Goal: Task Accomplishment & Management: Manage account settings

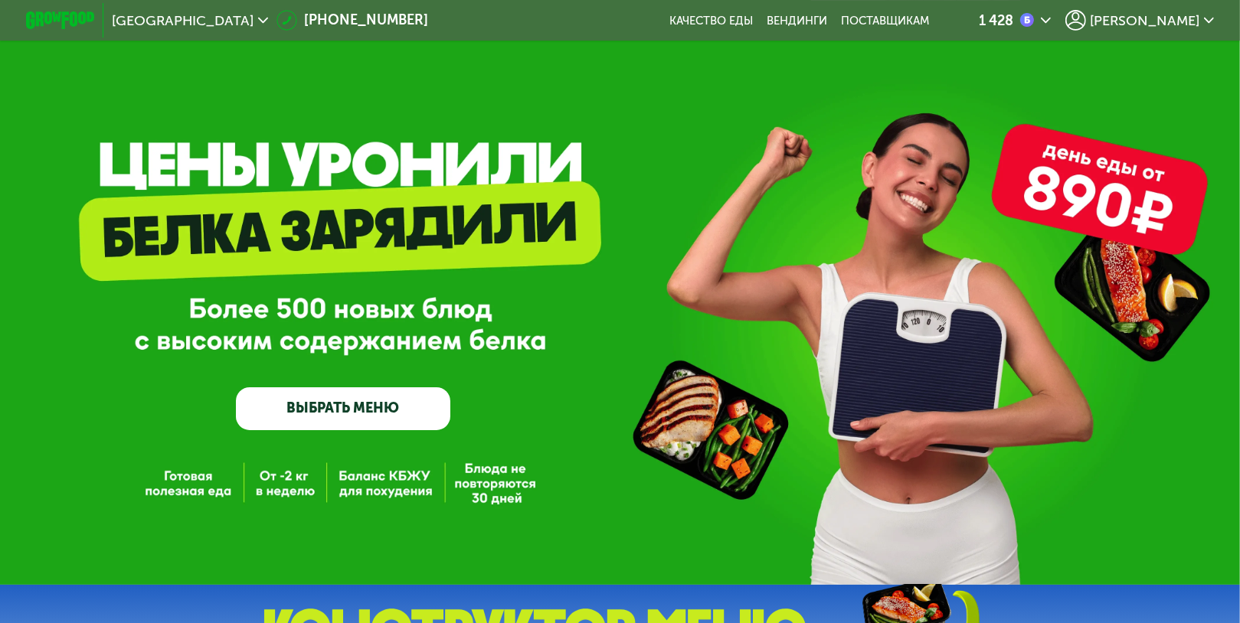
click at [1167, 21] on span "[PERSON_NAME]" at bounding box center [1145, 21] width 110 height 14
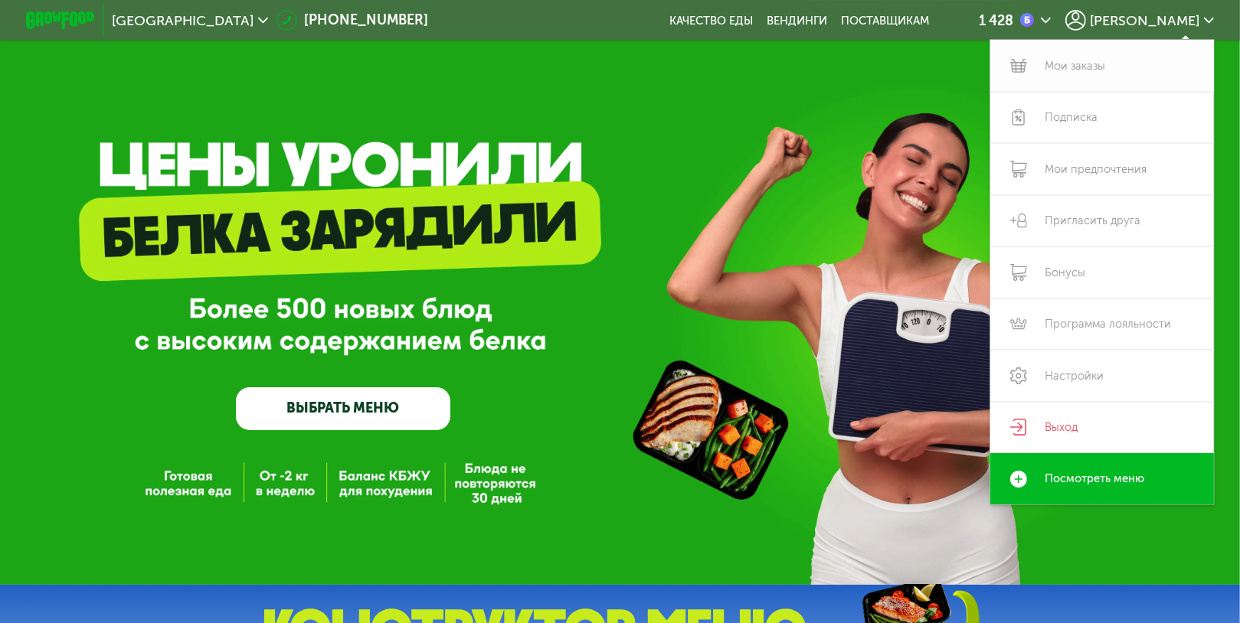
click at [1056, 67] on link "Мои заказы" at bounding box center [1102, 65] width 224 height 51
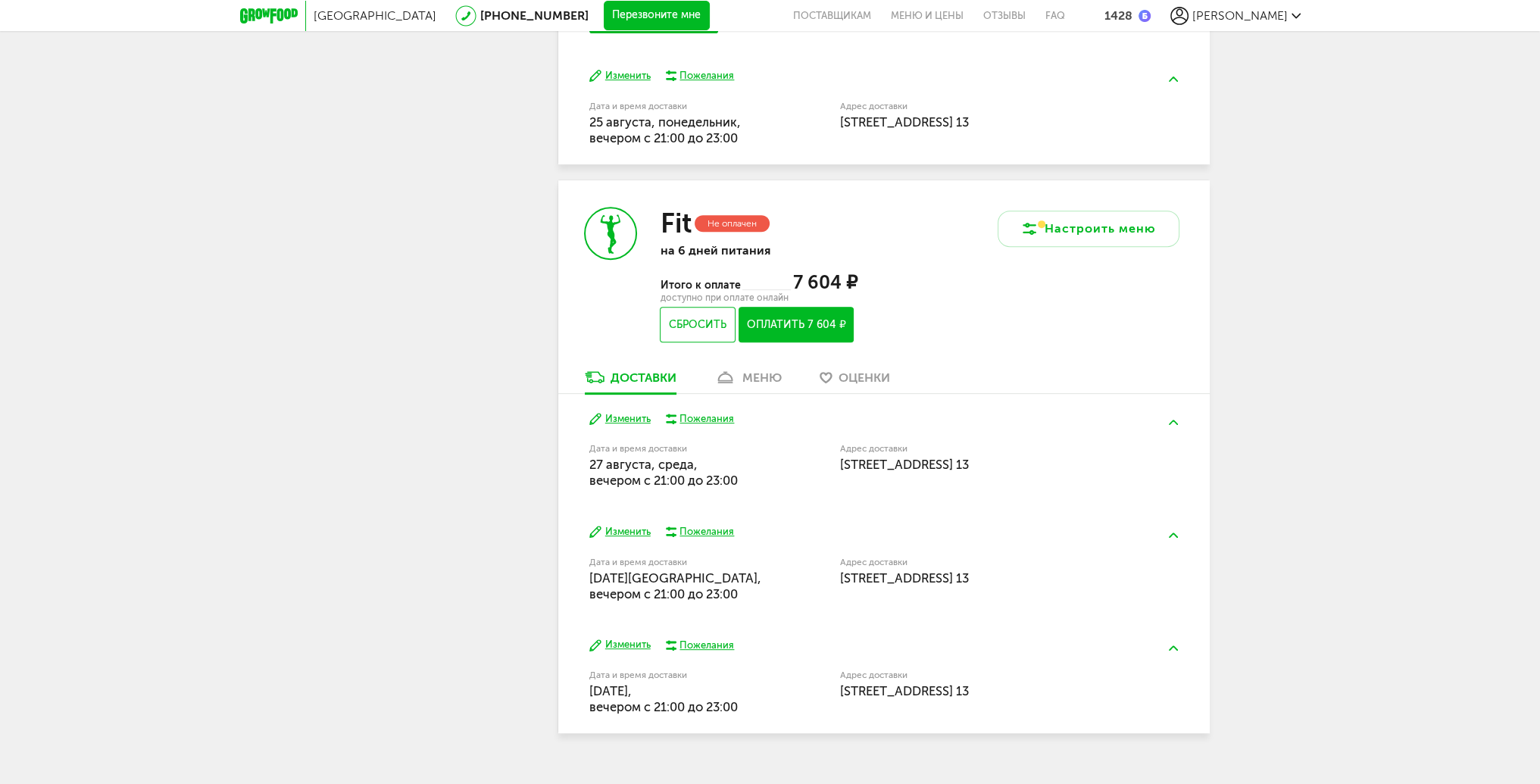
scroll to position [832, 0]
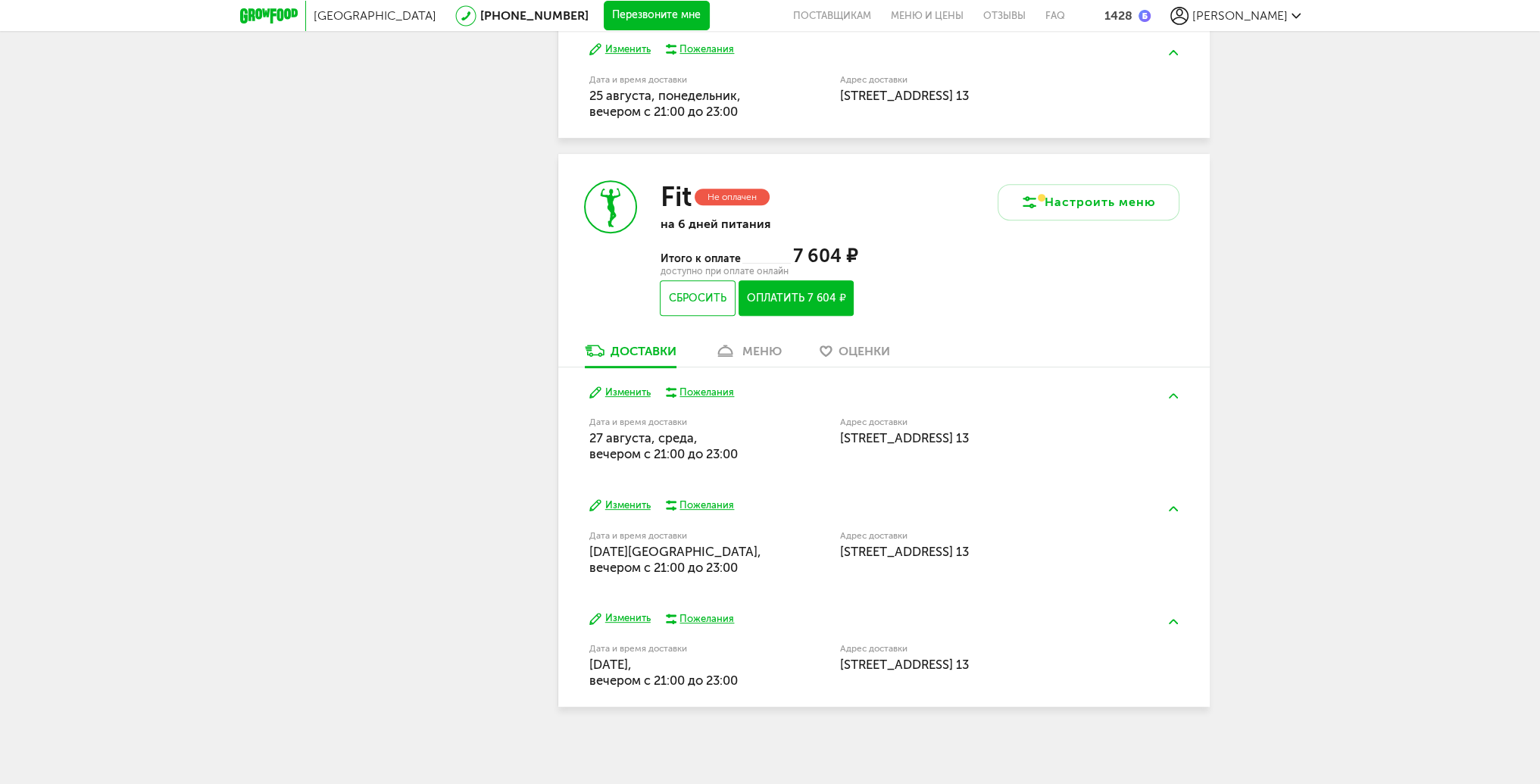
click at [755, 347] on div "меню" at bounding box center [762, 351] width 40 height 15
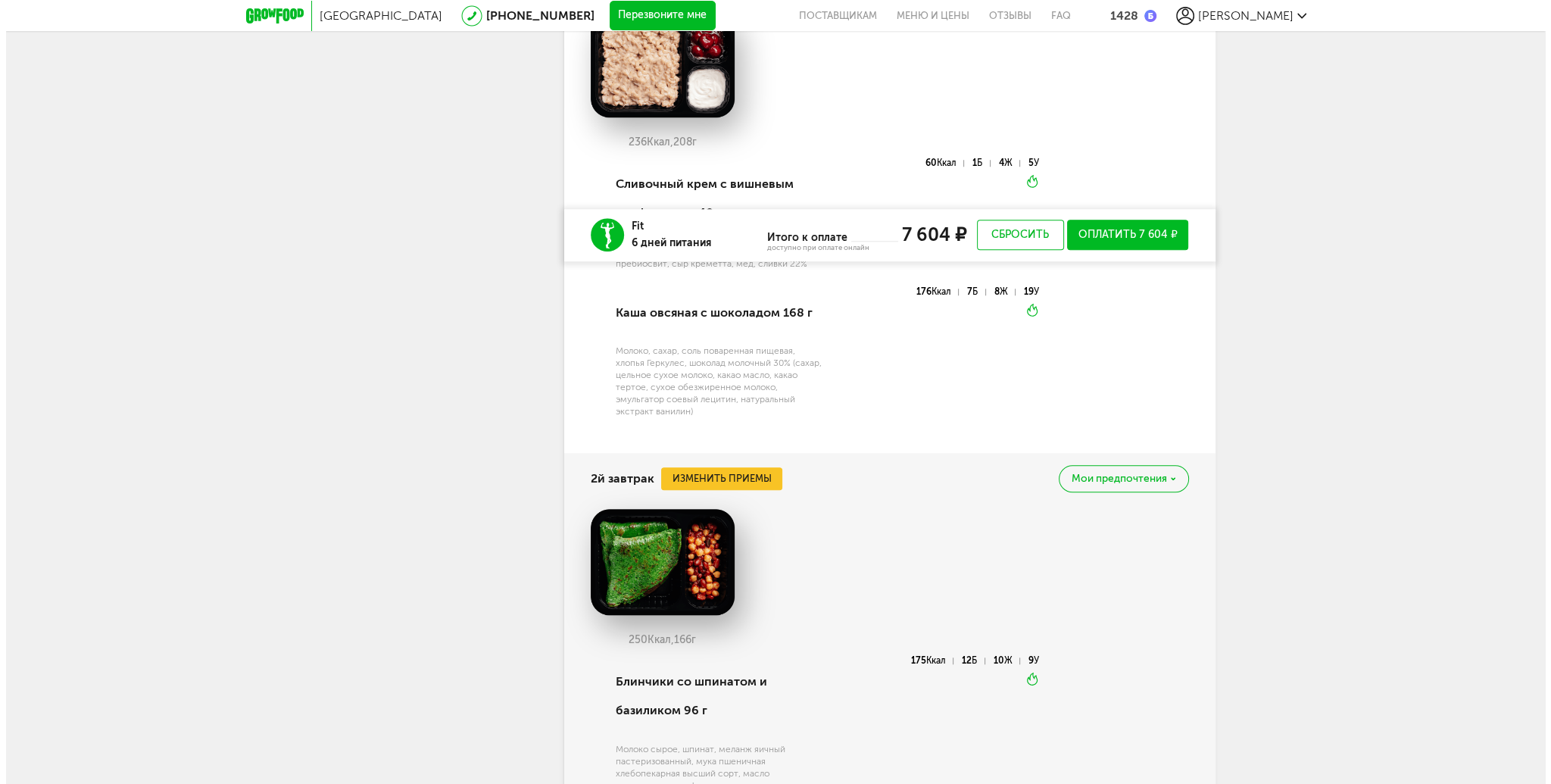
scroll to position [1932, 0]
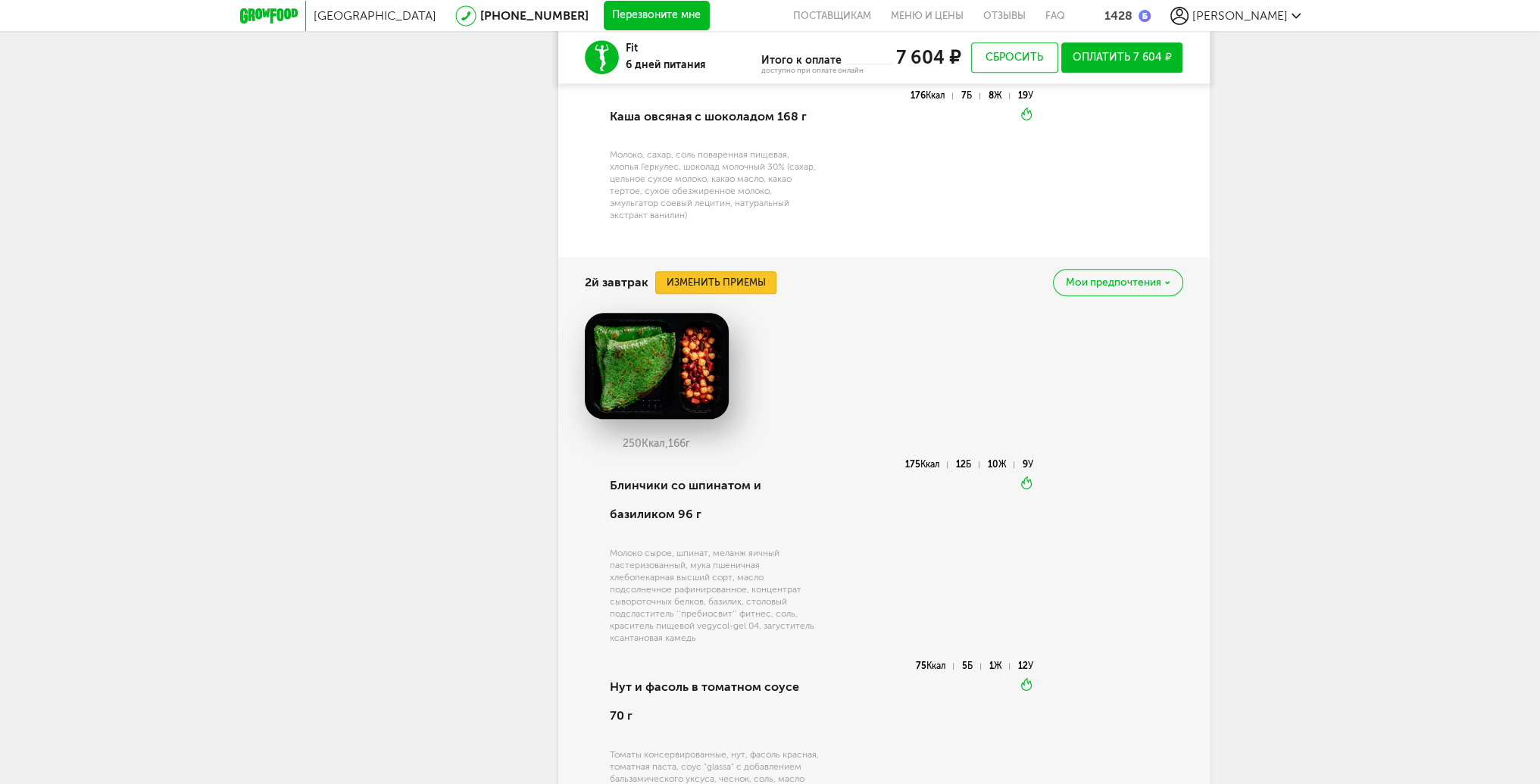
click at [721, 283] on button "Изменить приемы" at bounding box center [715, 282] width 122 height 23
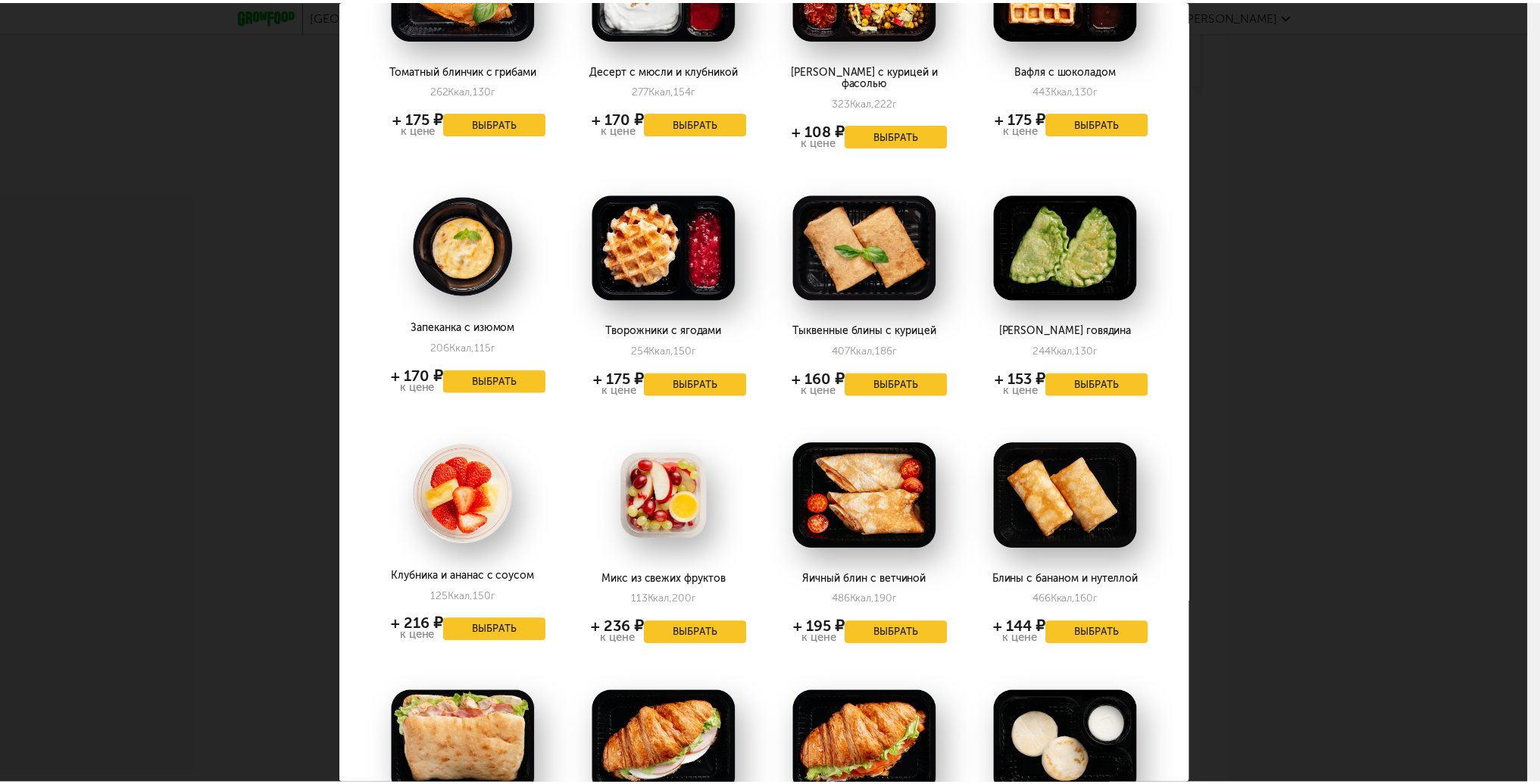
scroll to position [0, 0]
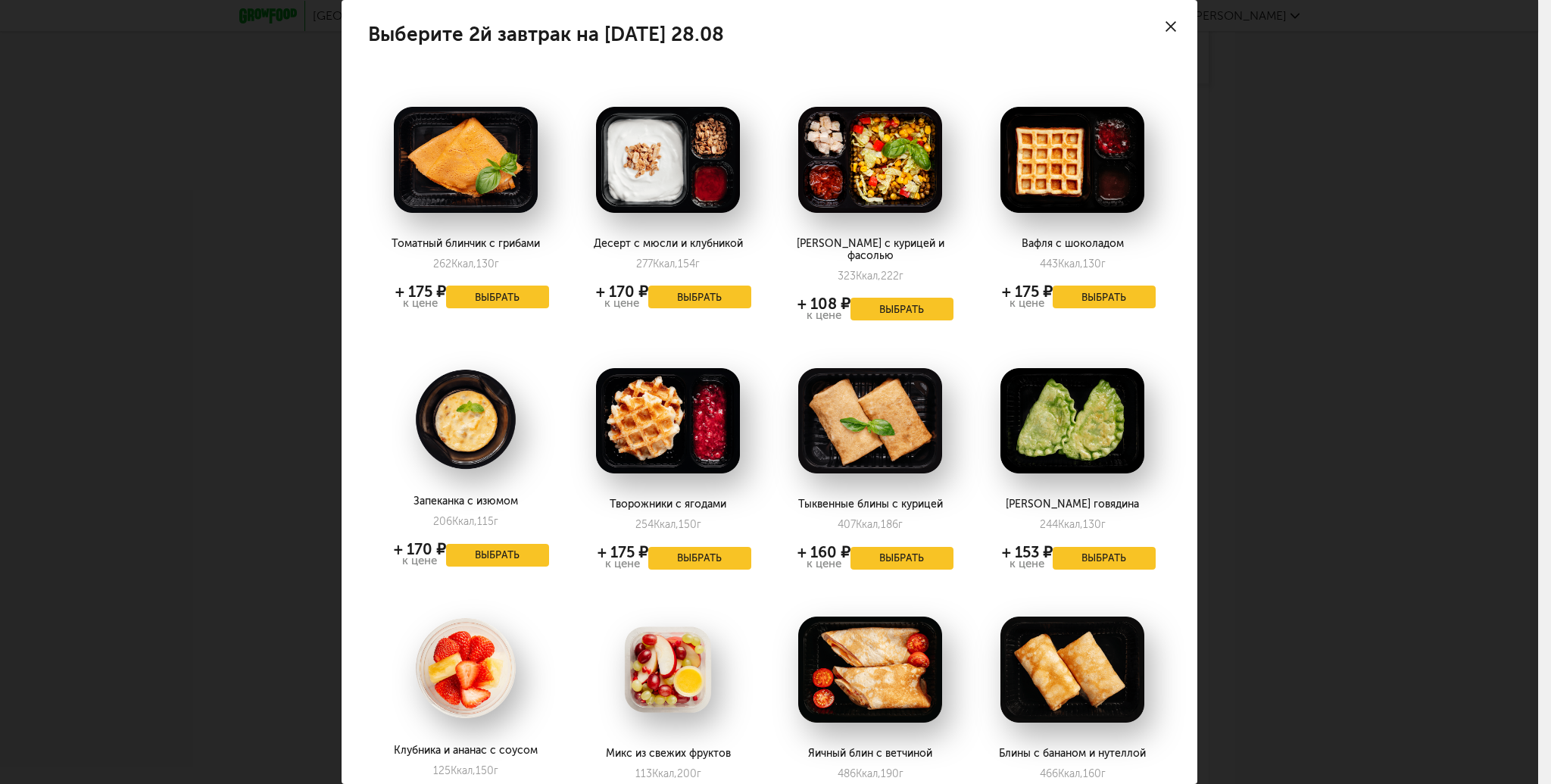
click at [1166, 30] on use at bounding box center [1171, 26] width 11 height 11
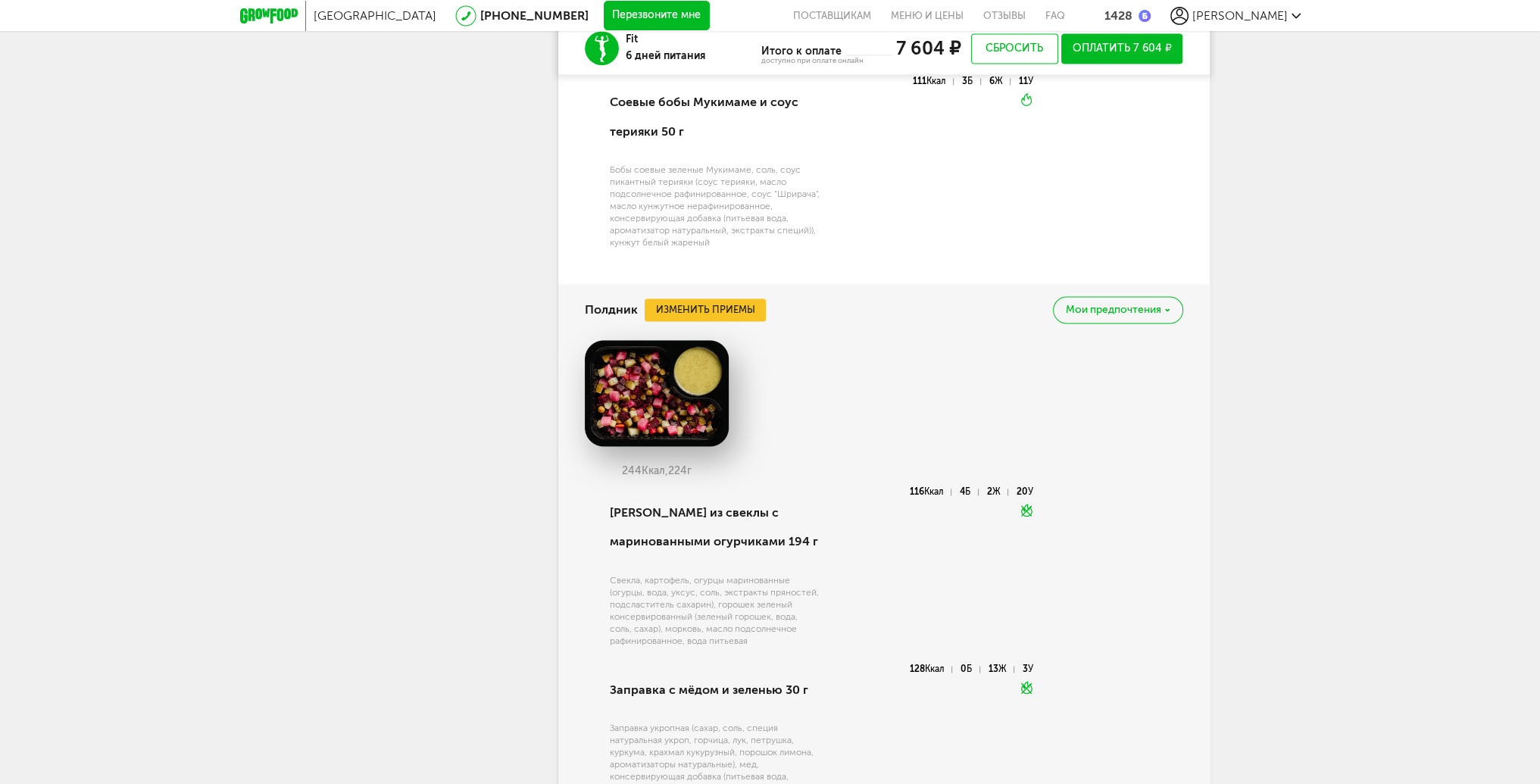
scroll to position [3017, 0]
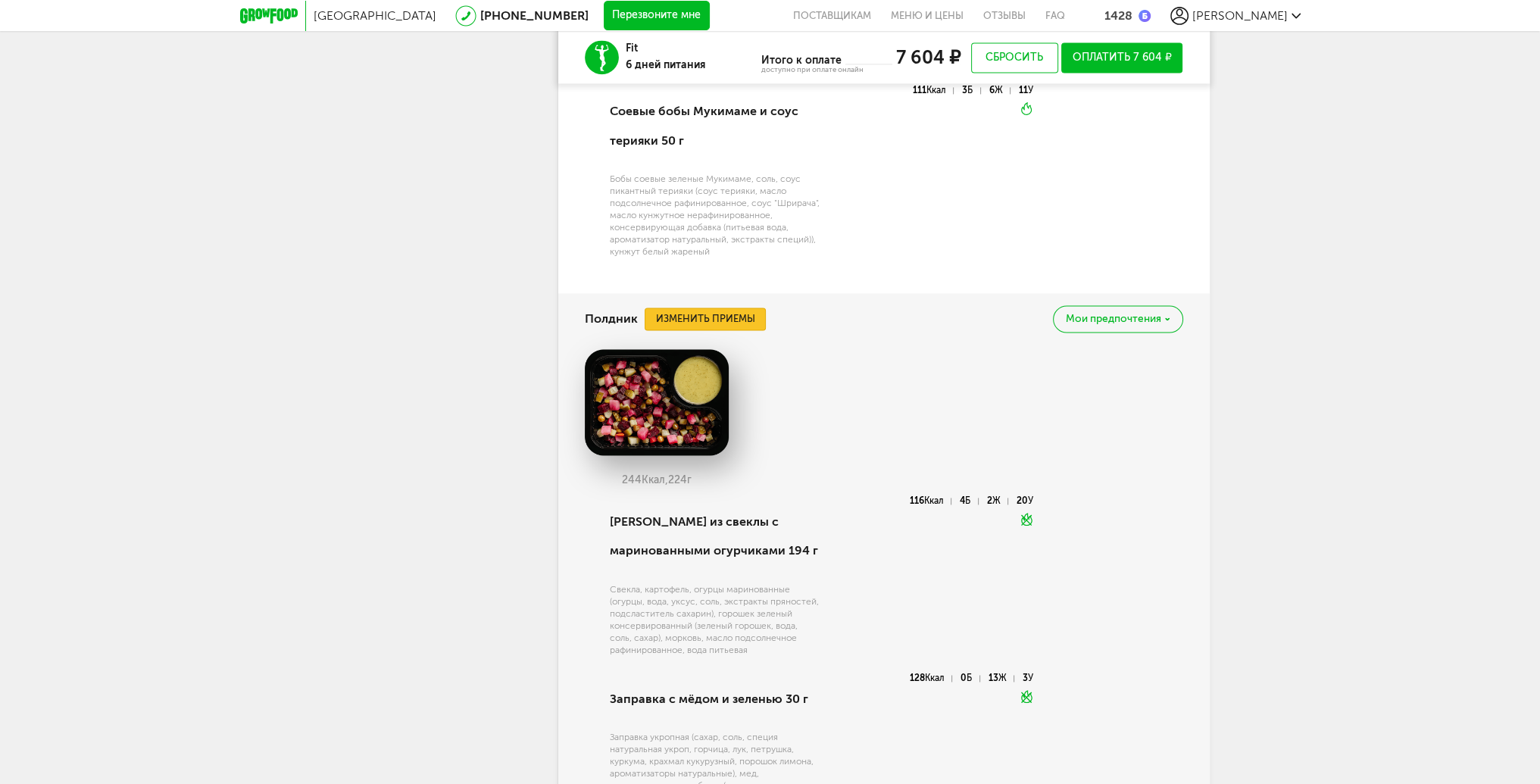
click at [706, 315] on button "Изменить приемы" at bounding box center [705, 318] width 122 height 23
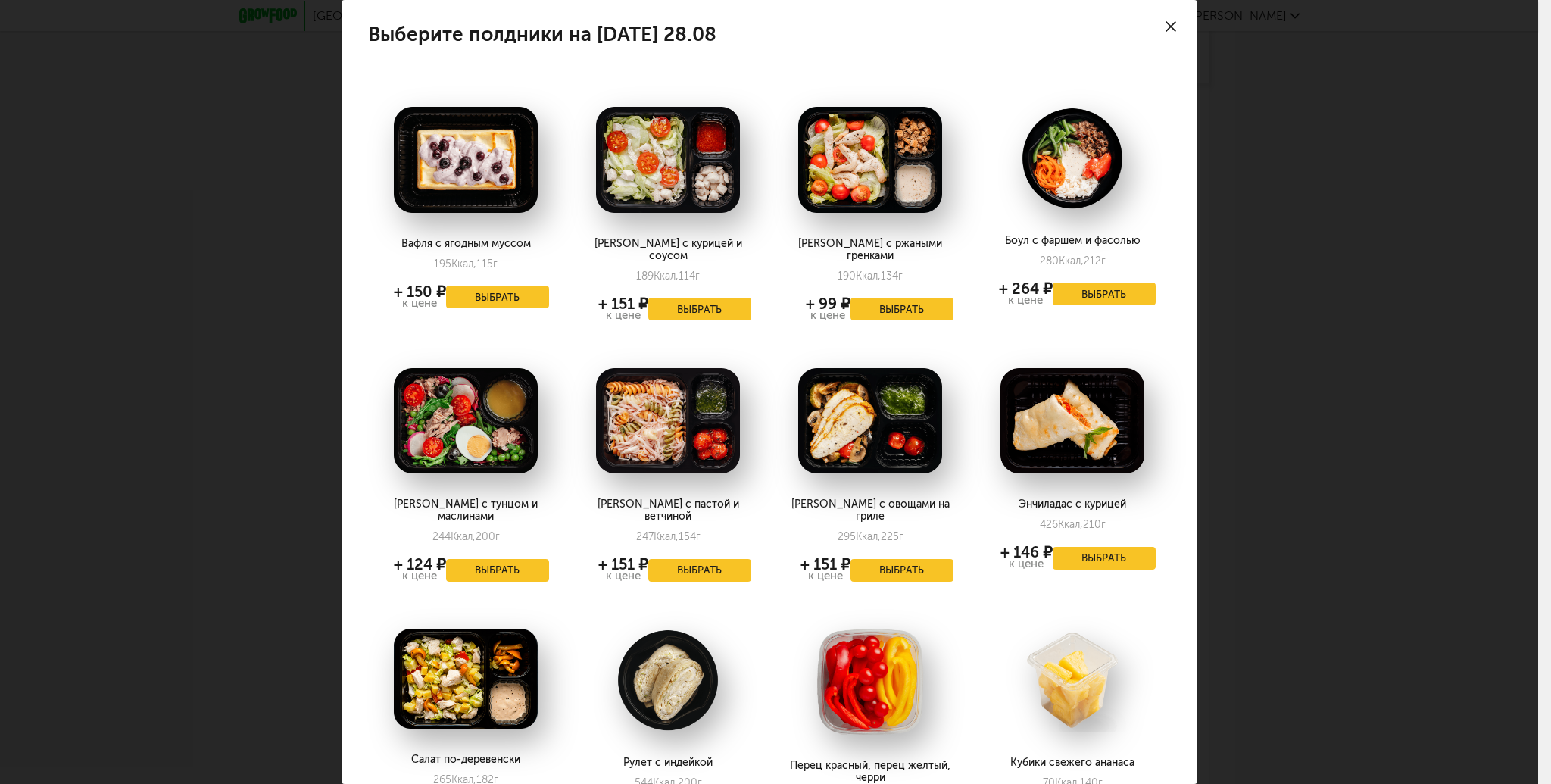
click at [1166, 22] on icon at bounding box center [1171, 26] width 11 height 11
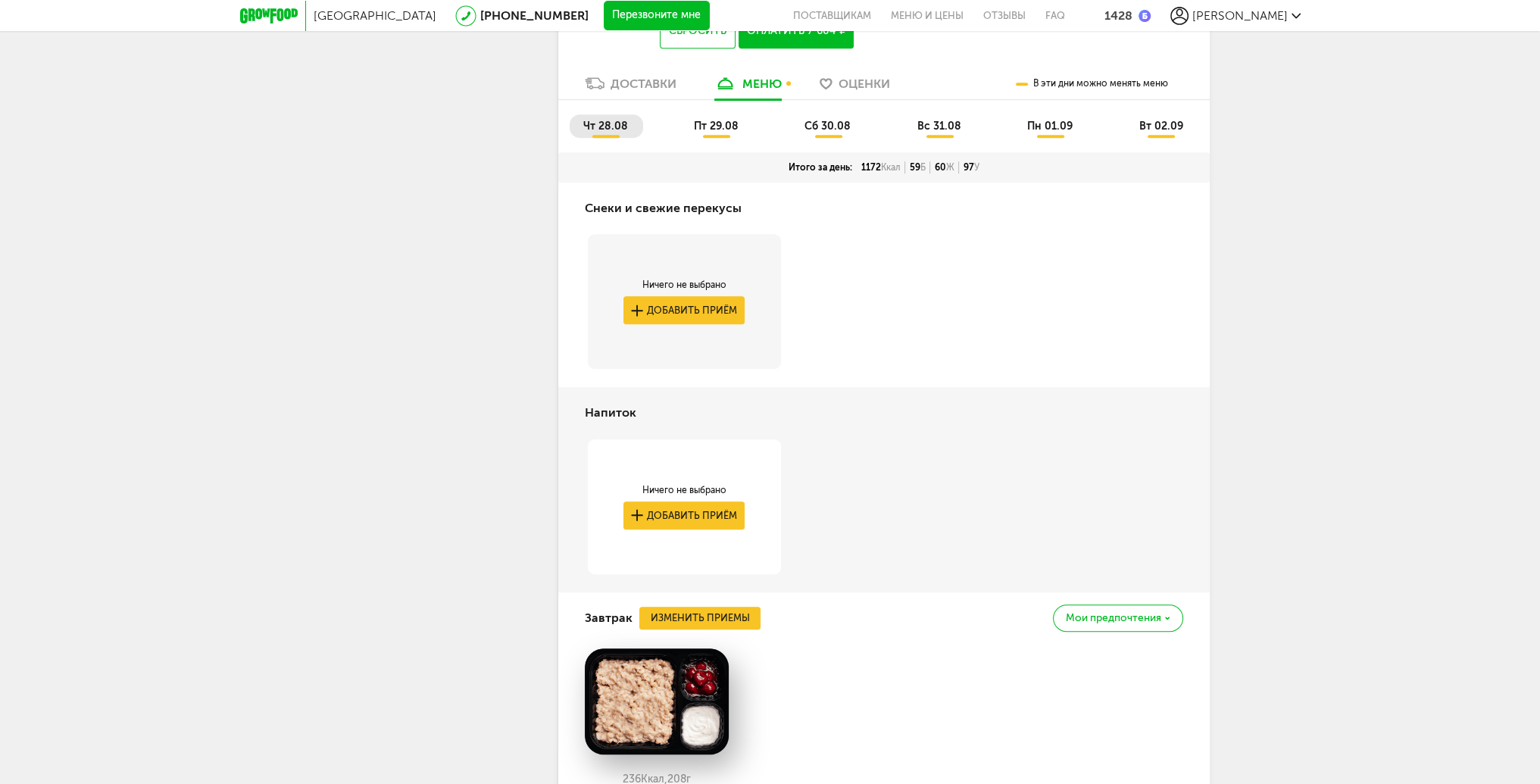
scroll to position [1049, 0]
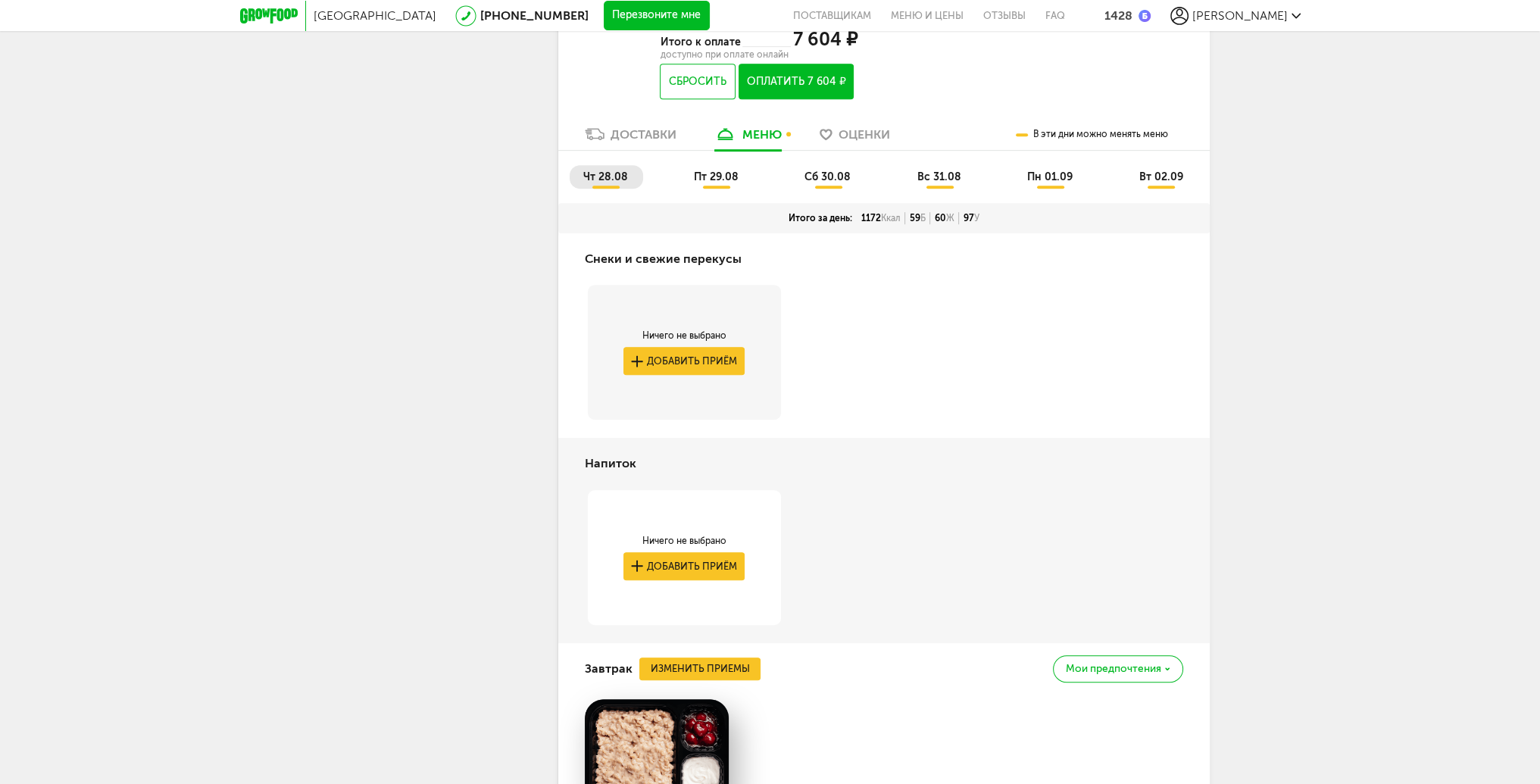
click at [724, 183] on span "пт 29.08" at bounding box center [715, 176] width 45 height 13
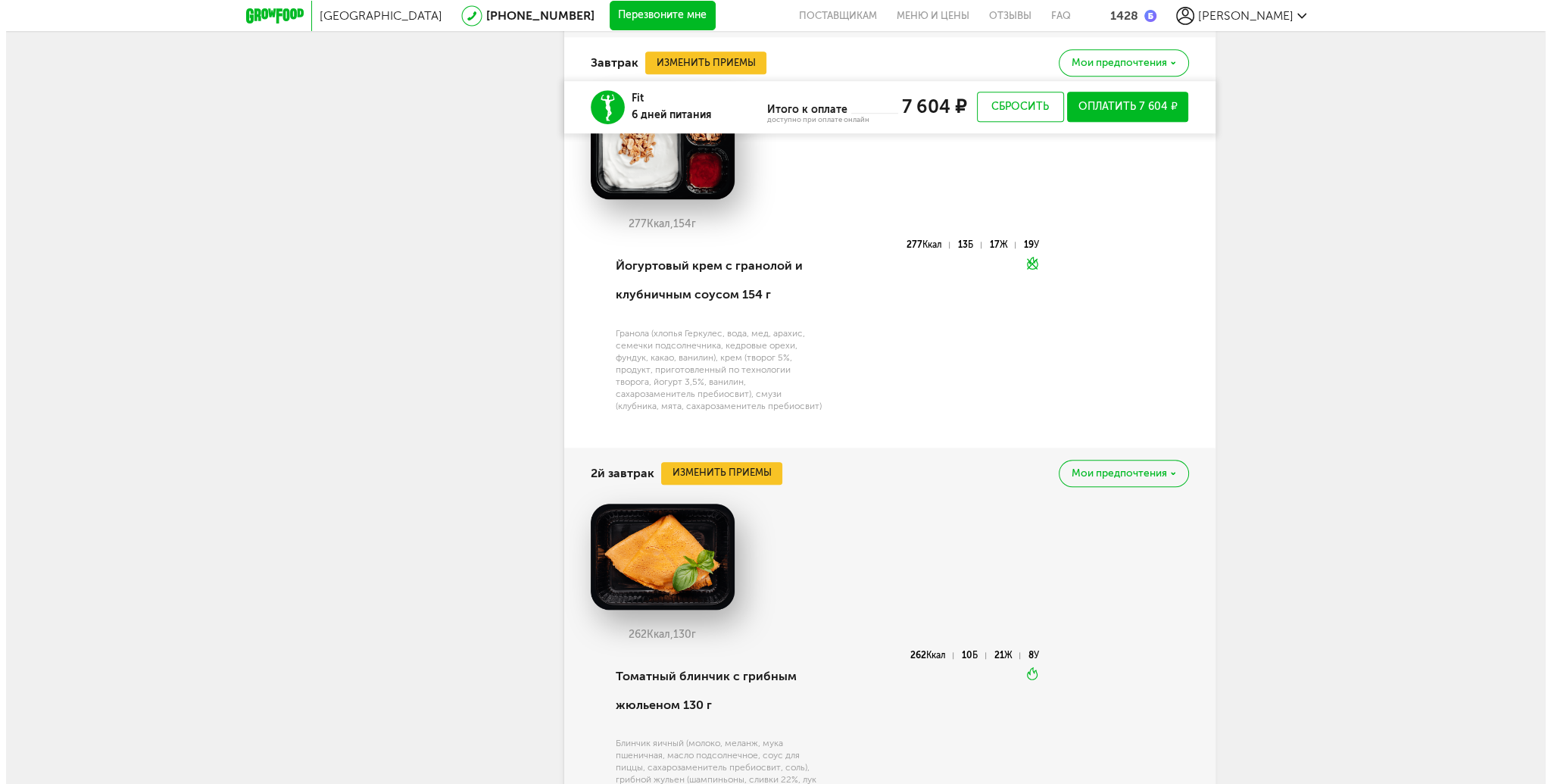
scroll to position [1654, 0]
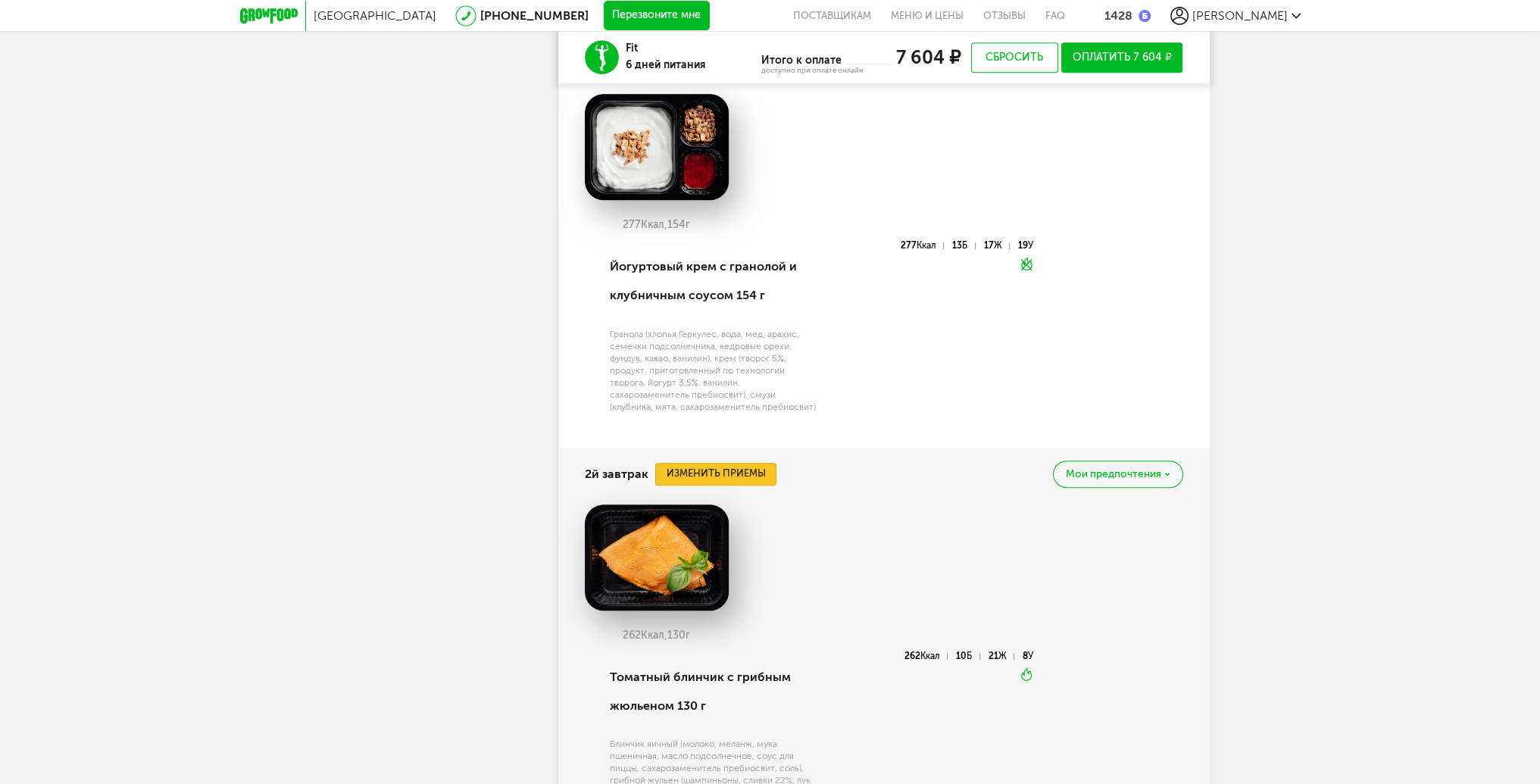
click at [712, 471] on button "Изменить приемы" at bounding box center [715, 474] width 122 height 23
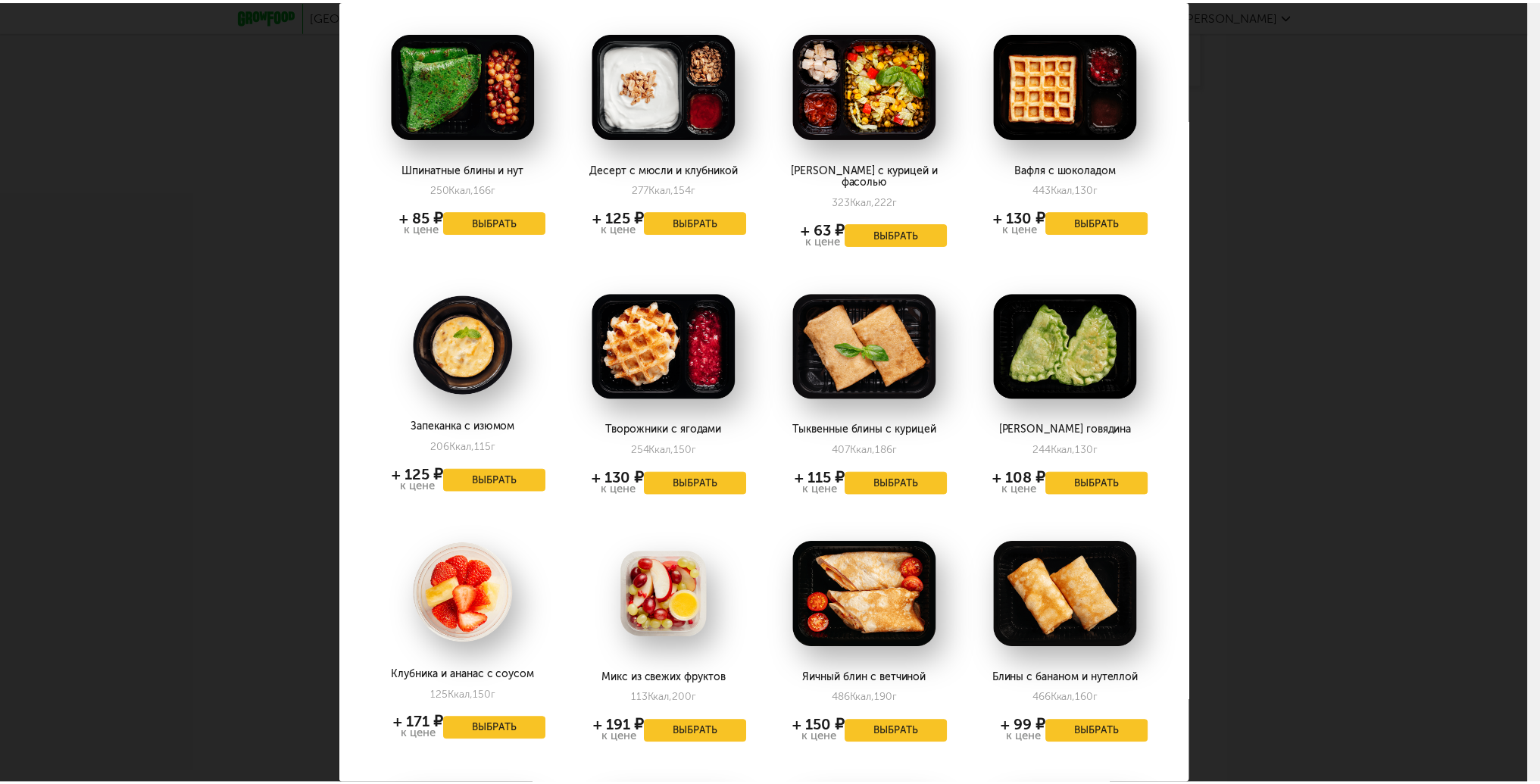
scroll to position [0, 0]
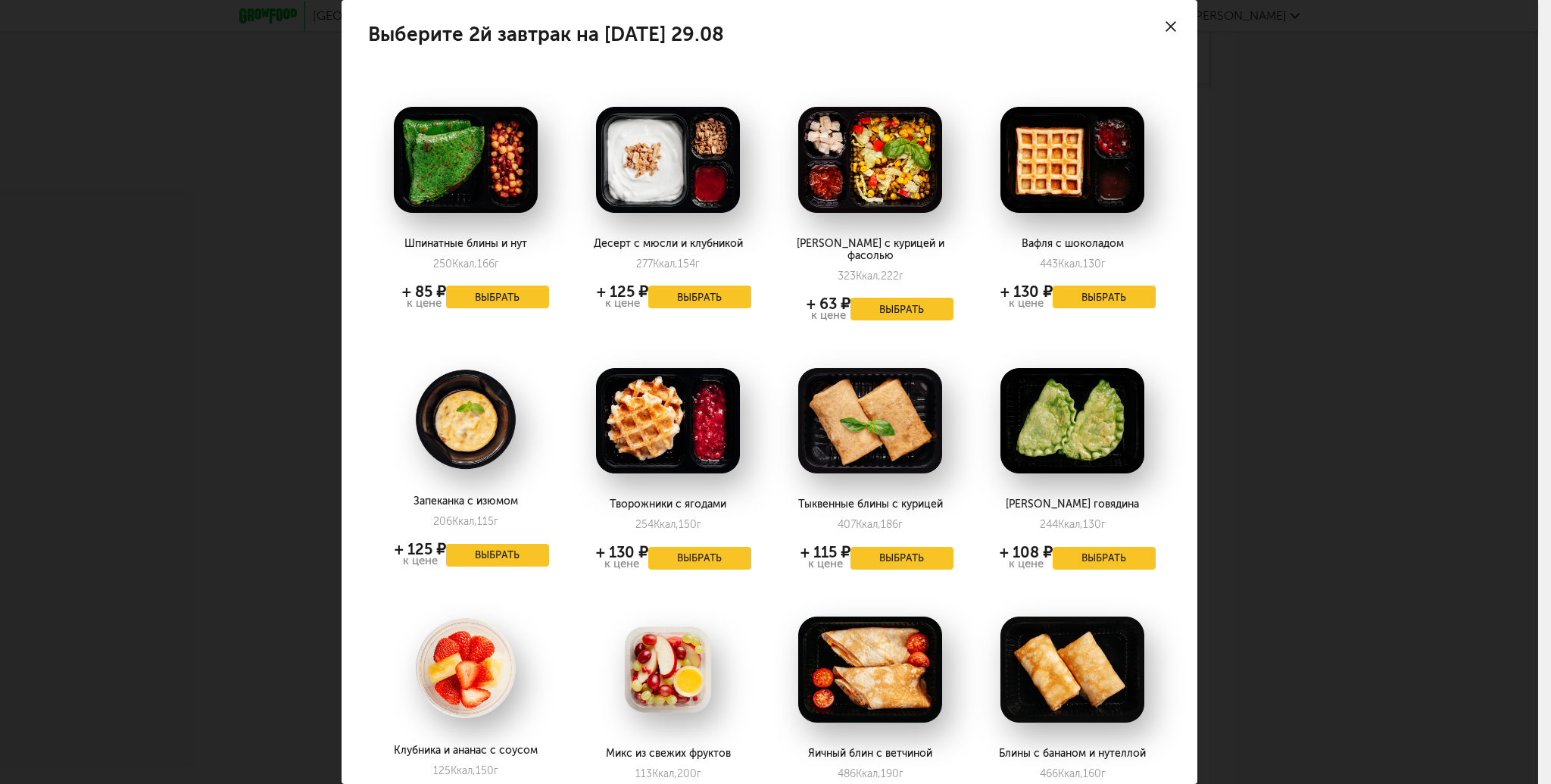
click at [1156, 33] on div at bounding box center [1171, 27] width 53 height 53
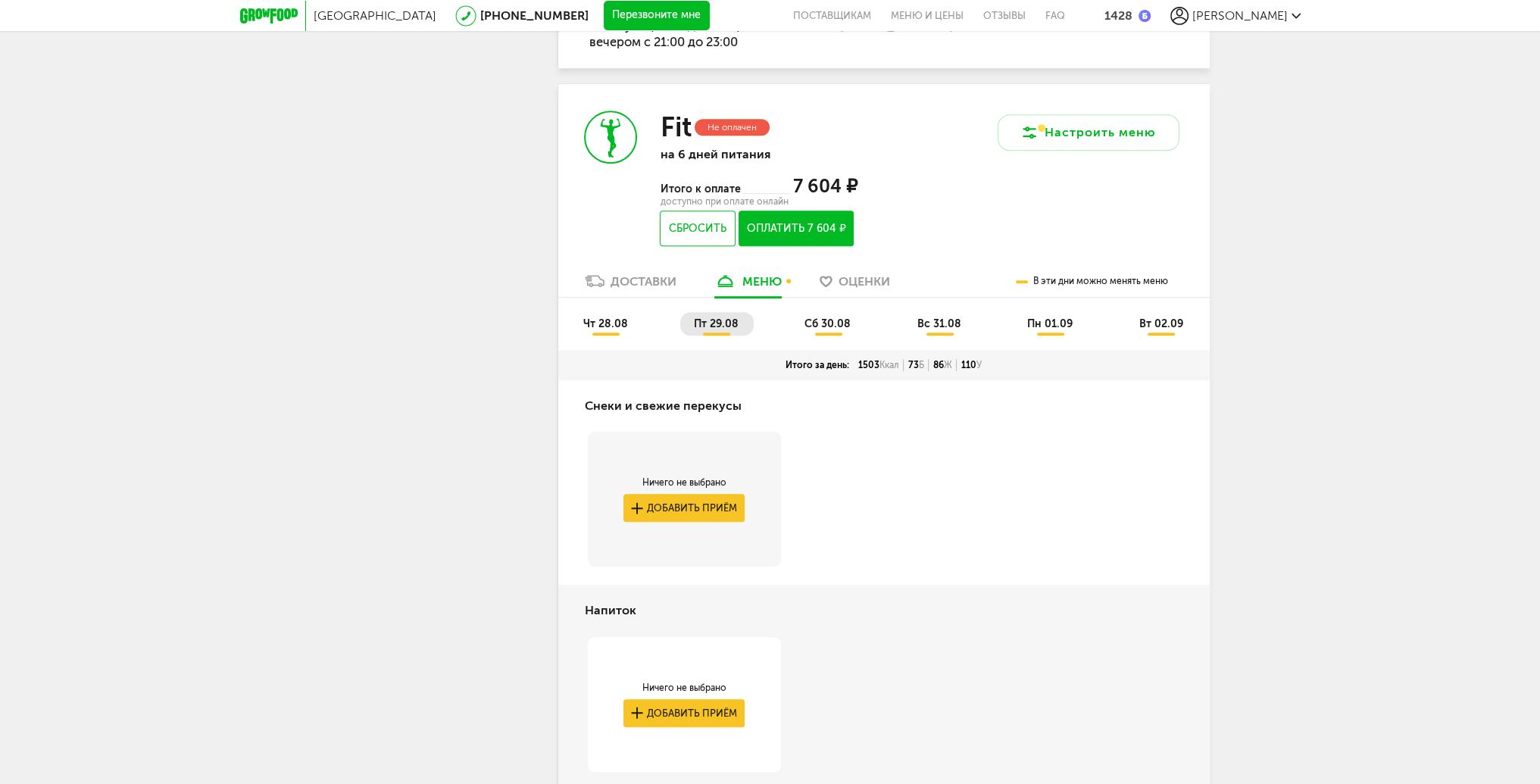
scroll to position [897, 0]
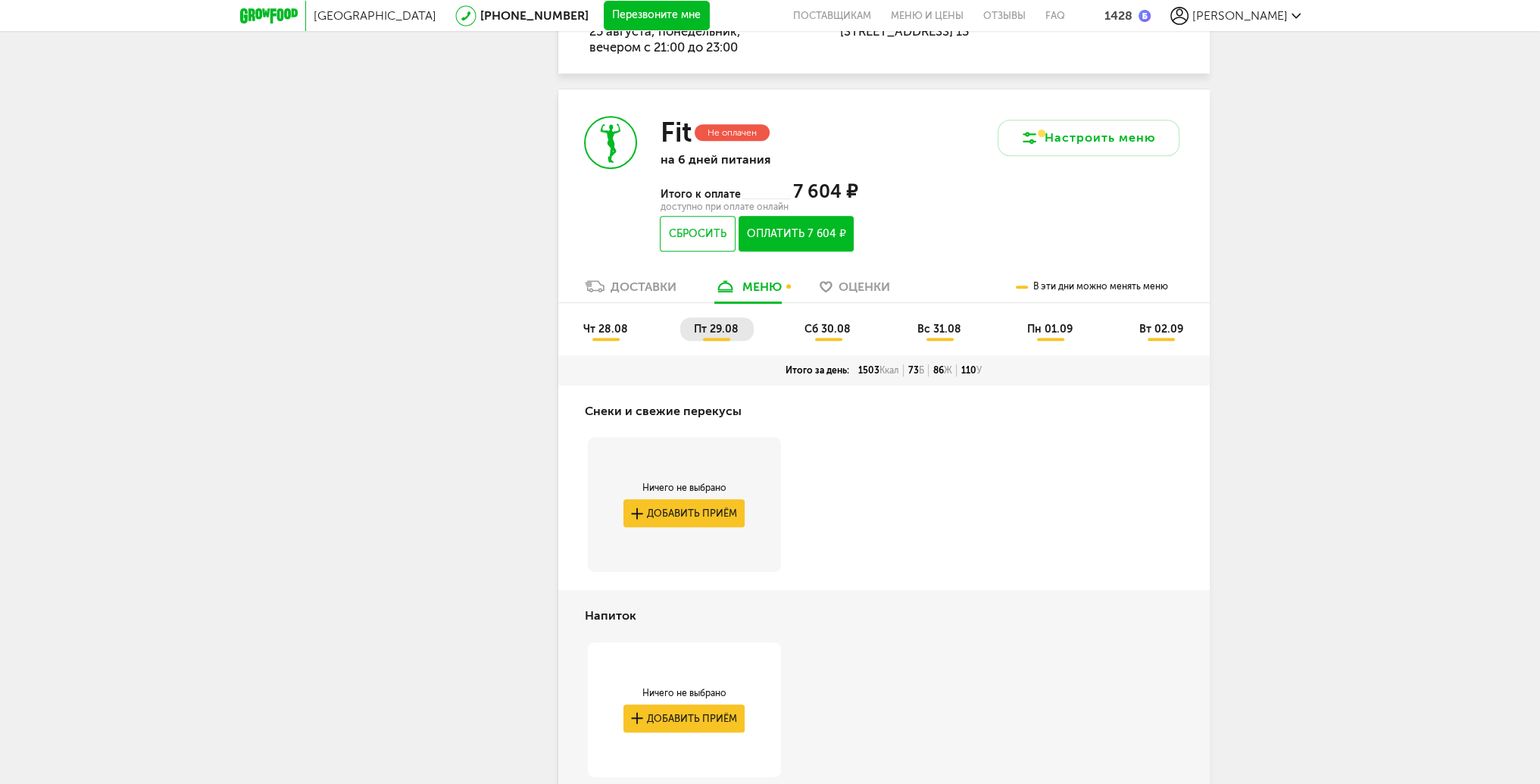
click at [820, 333] on span "сб 30.08" at bounding box center [827, 328] width 46 height 13
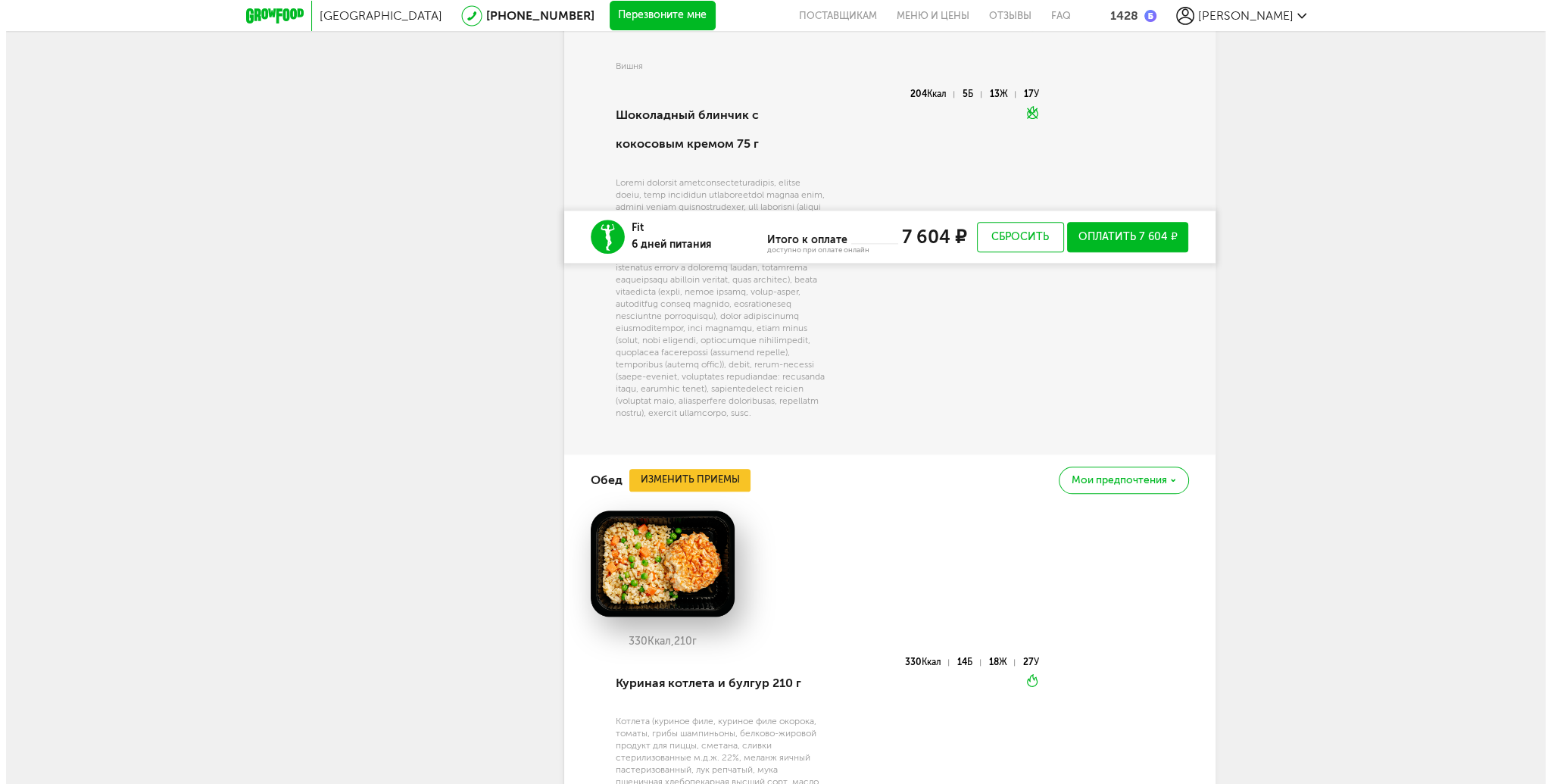
scroll to position [2563, 0]
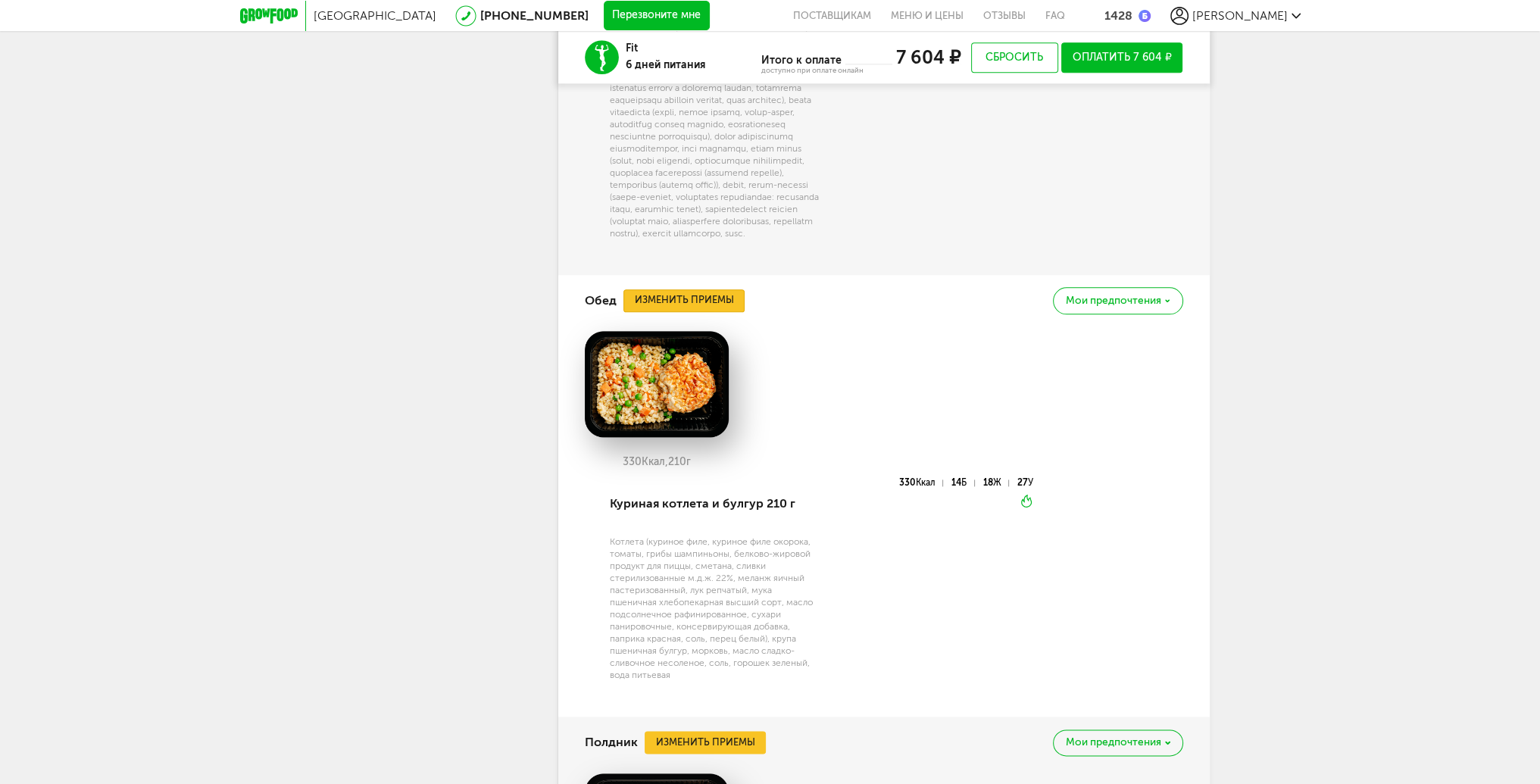
click at [707, 312] on button "Изменить приемы" at bounding box center [683, 301] width 122 height 23
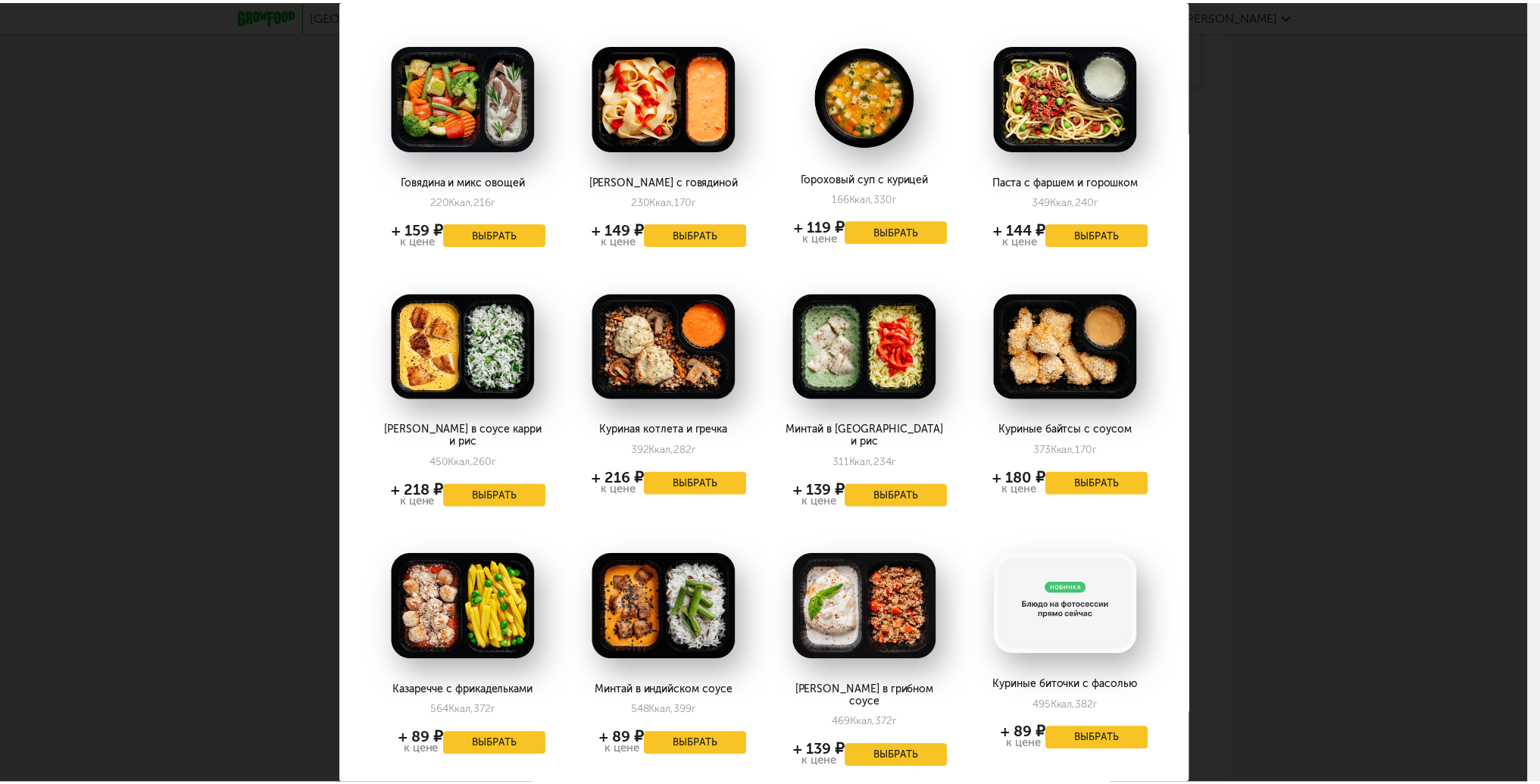
scroll to position [0, 0]
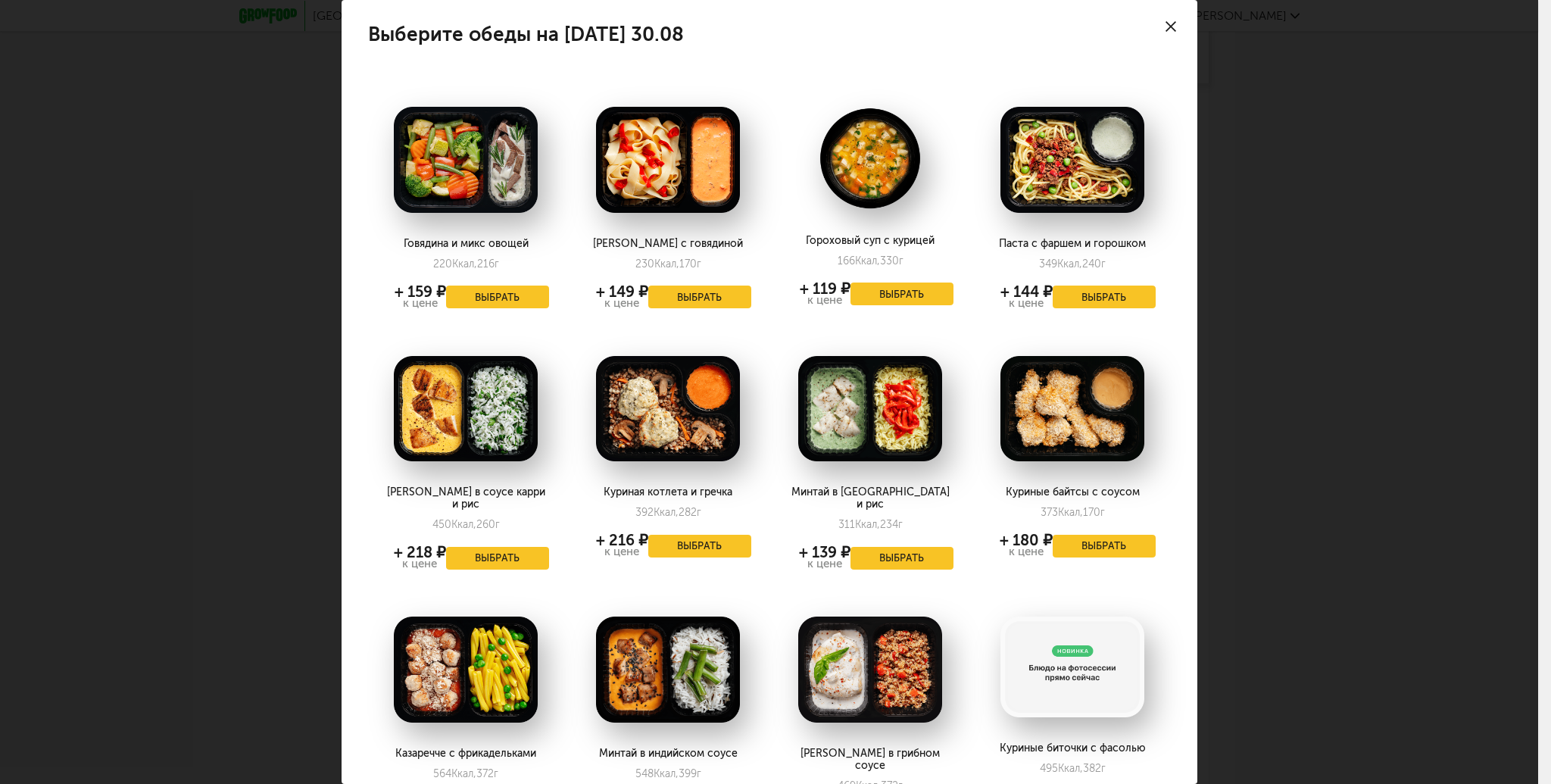
click at [1157, 19] on div at bounding box center [1171, 27] width 53 height 53
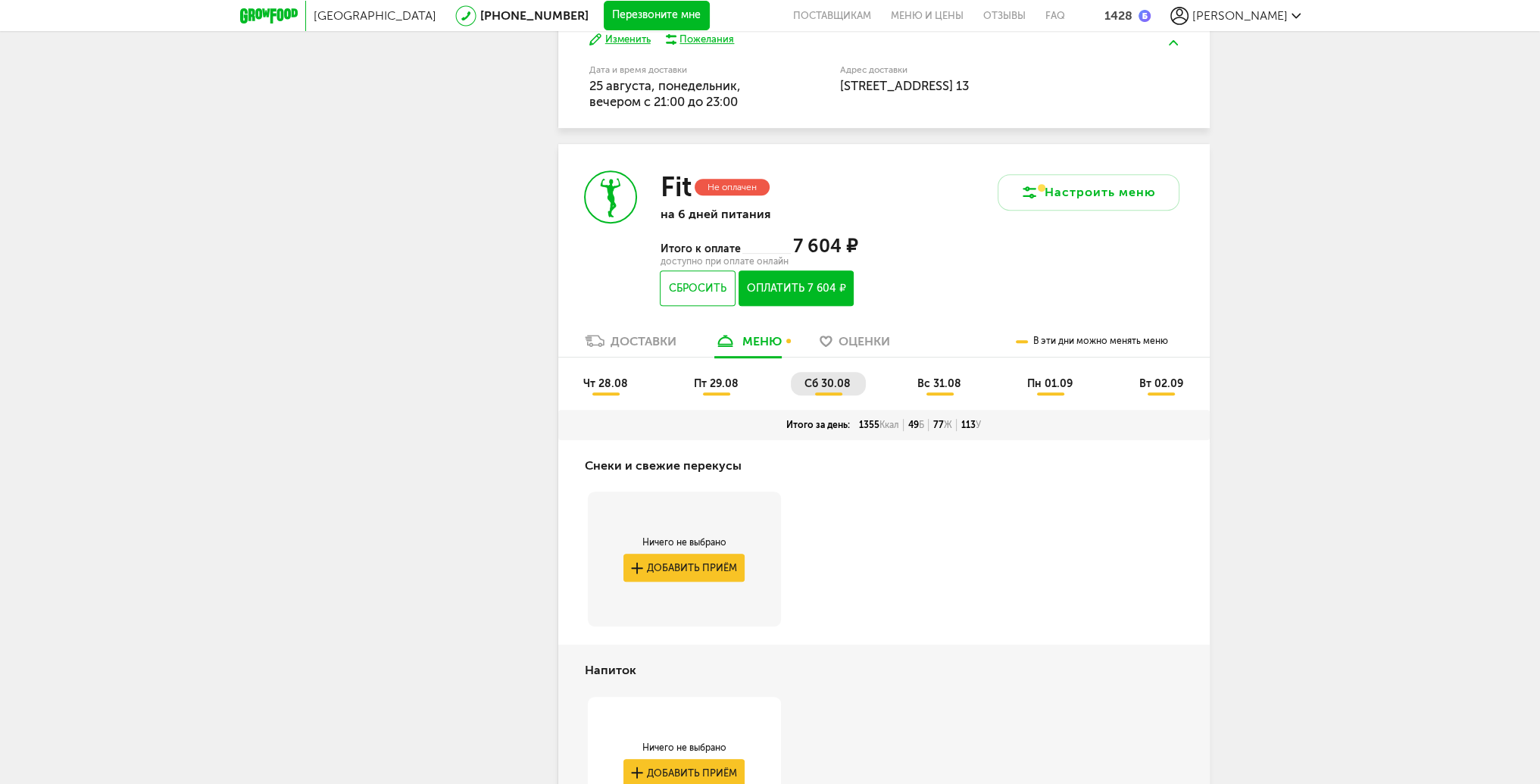
scroll to position [821, 0]
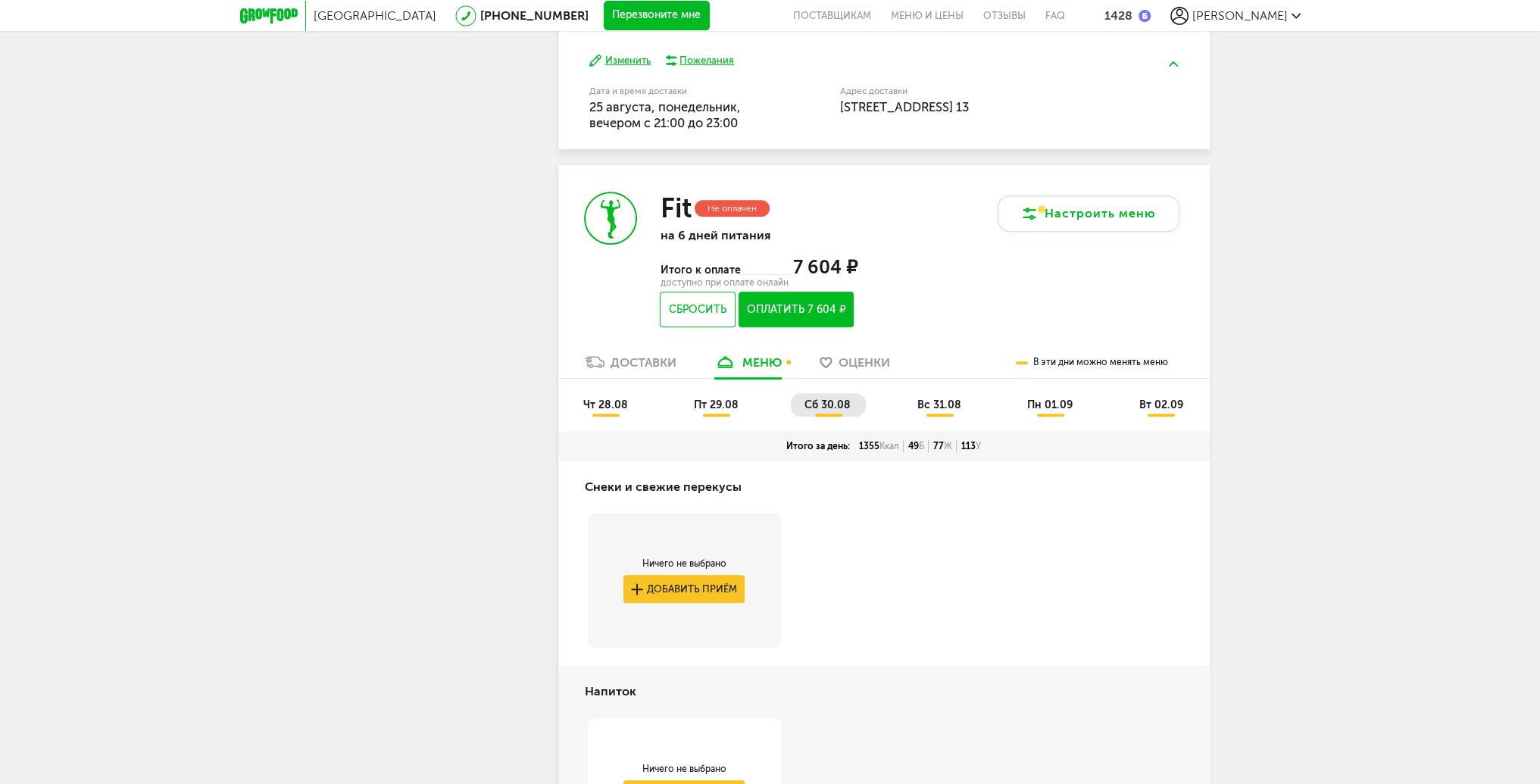
click at [940, 408] on span "вс 31.08" at bounding box center [939, 404] width 44 height 13
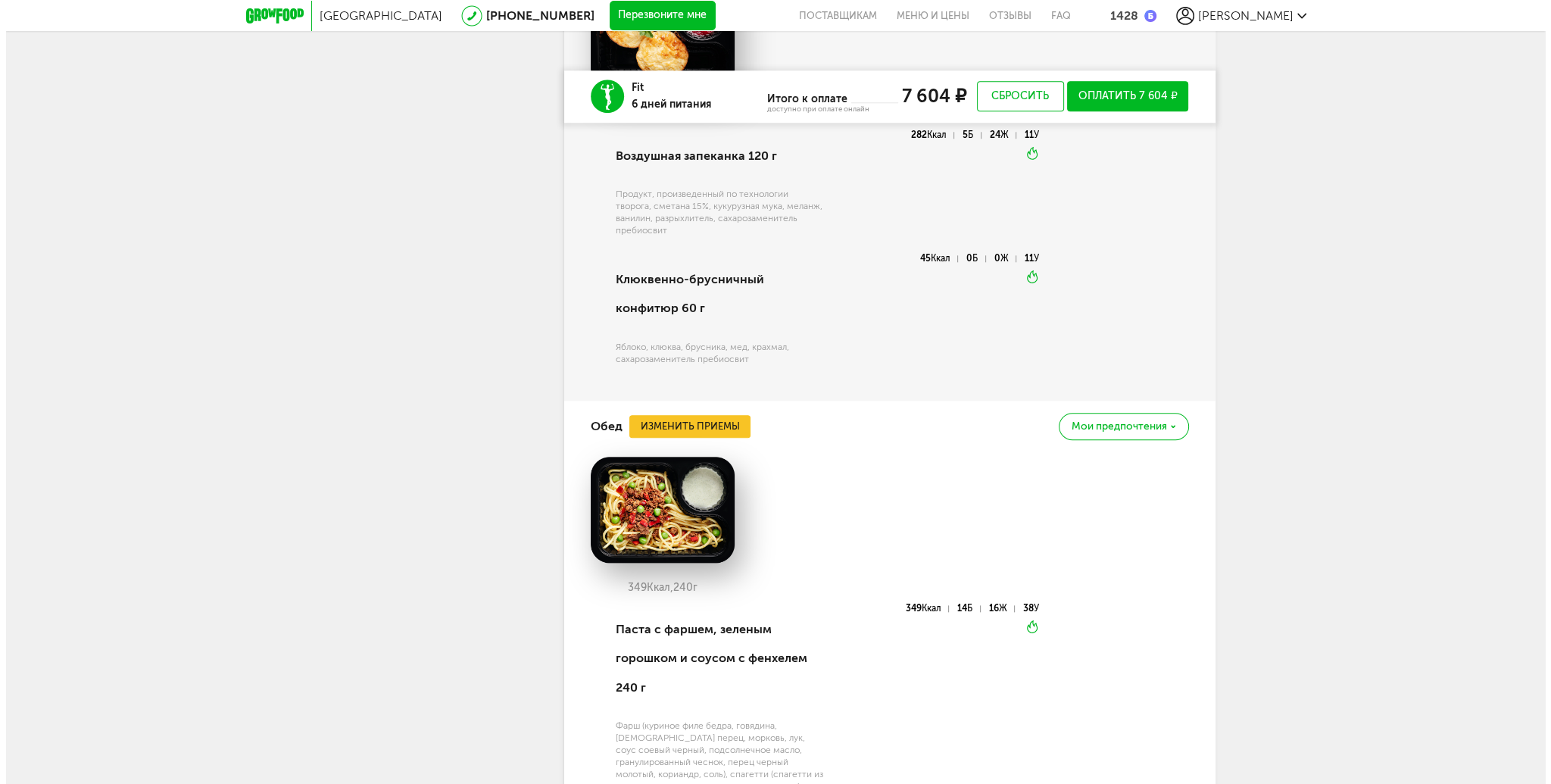
scroll to position [2165, 0]
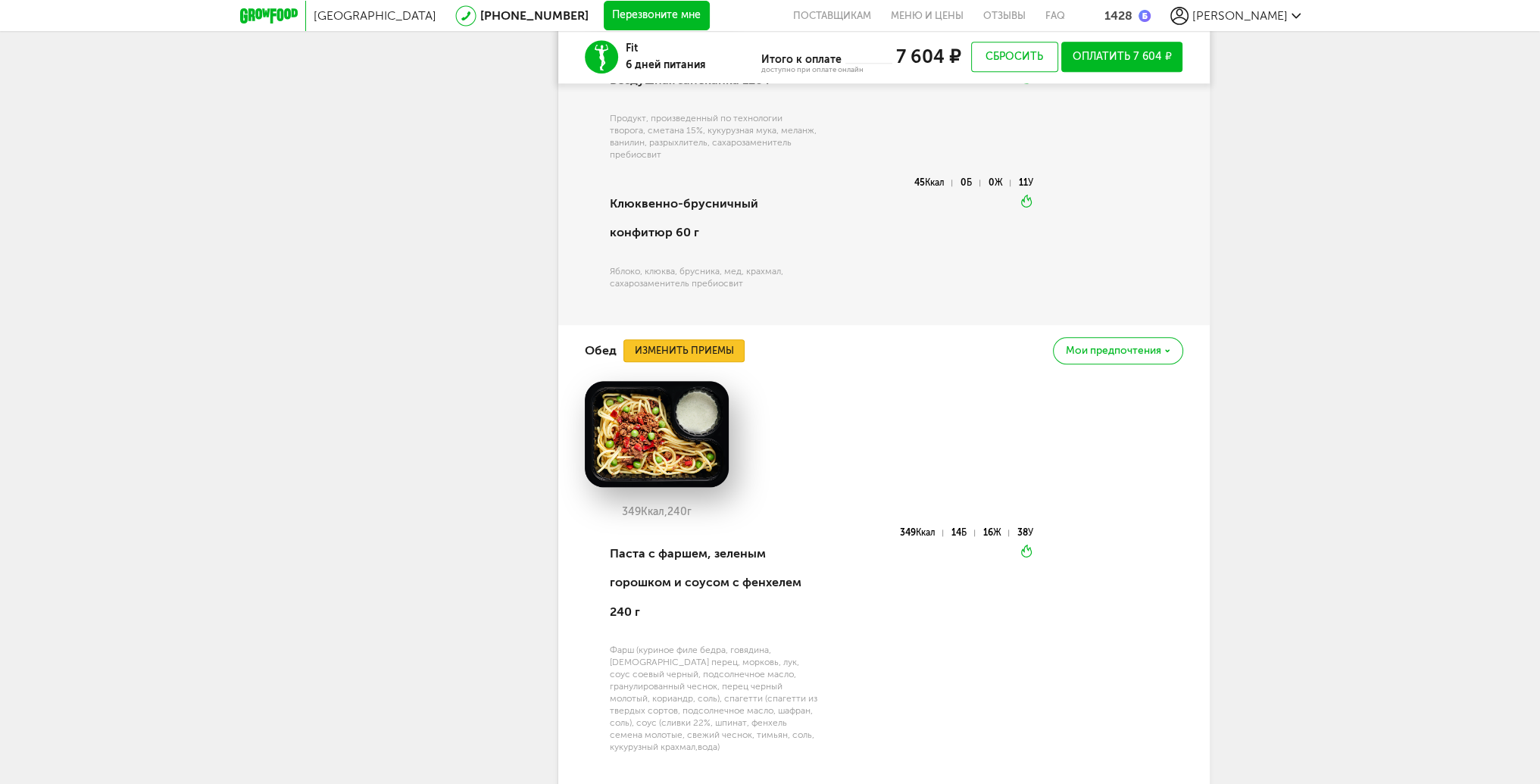
click at [715, 353] on button "Изменить приемы" at bounding box center [683, 350] width 122 height 23
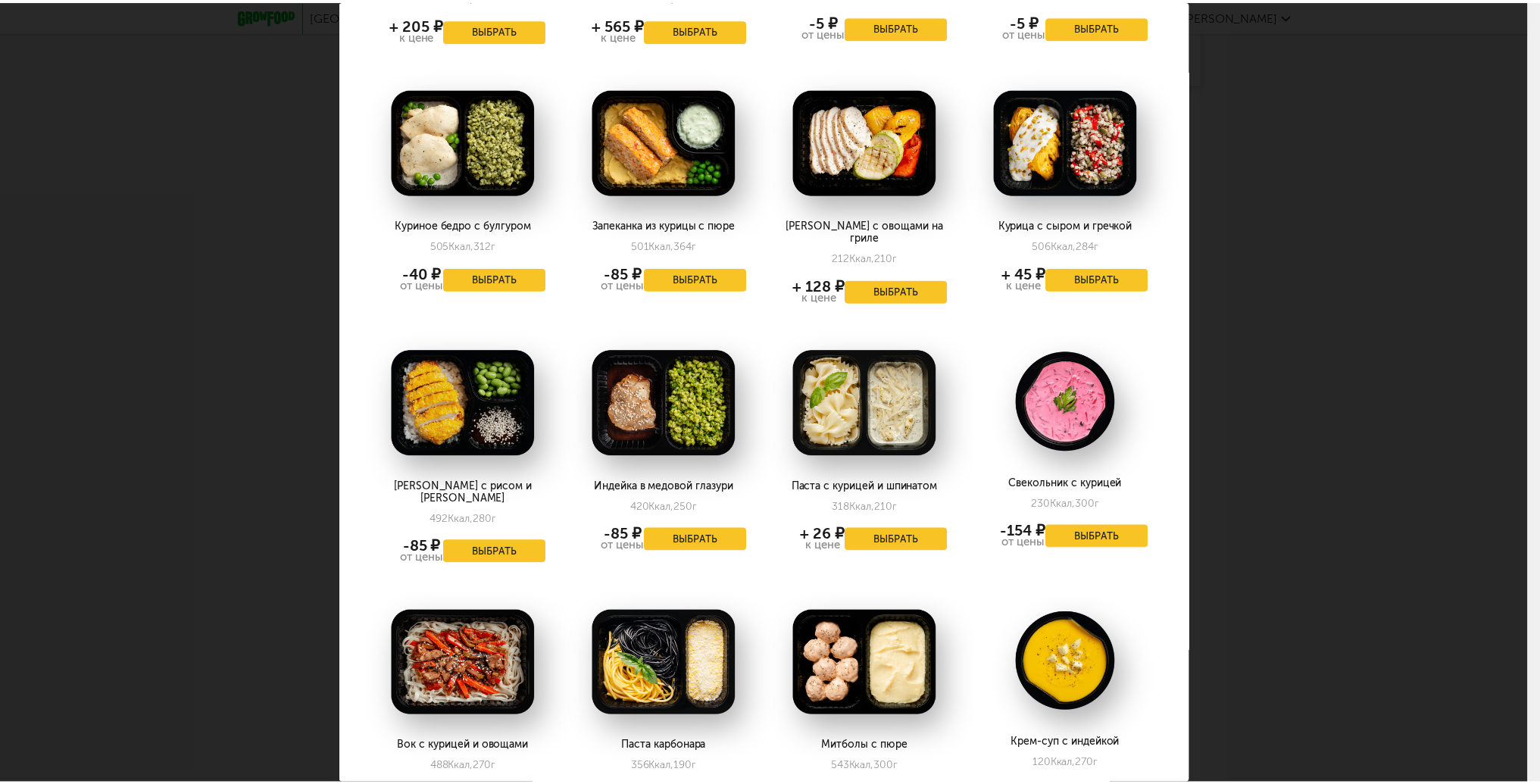
scroll to position [1287, 0]
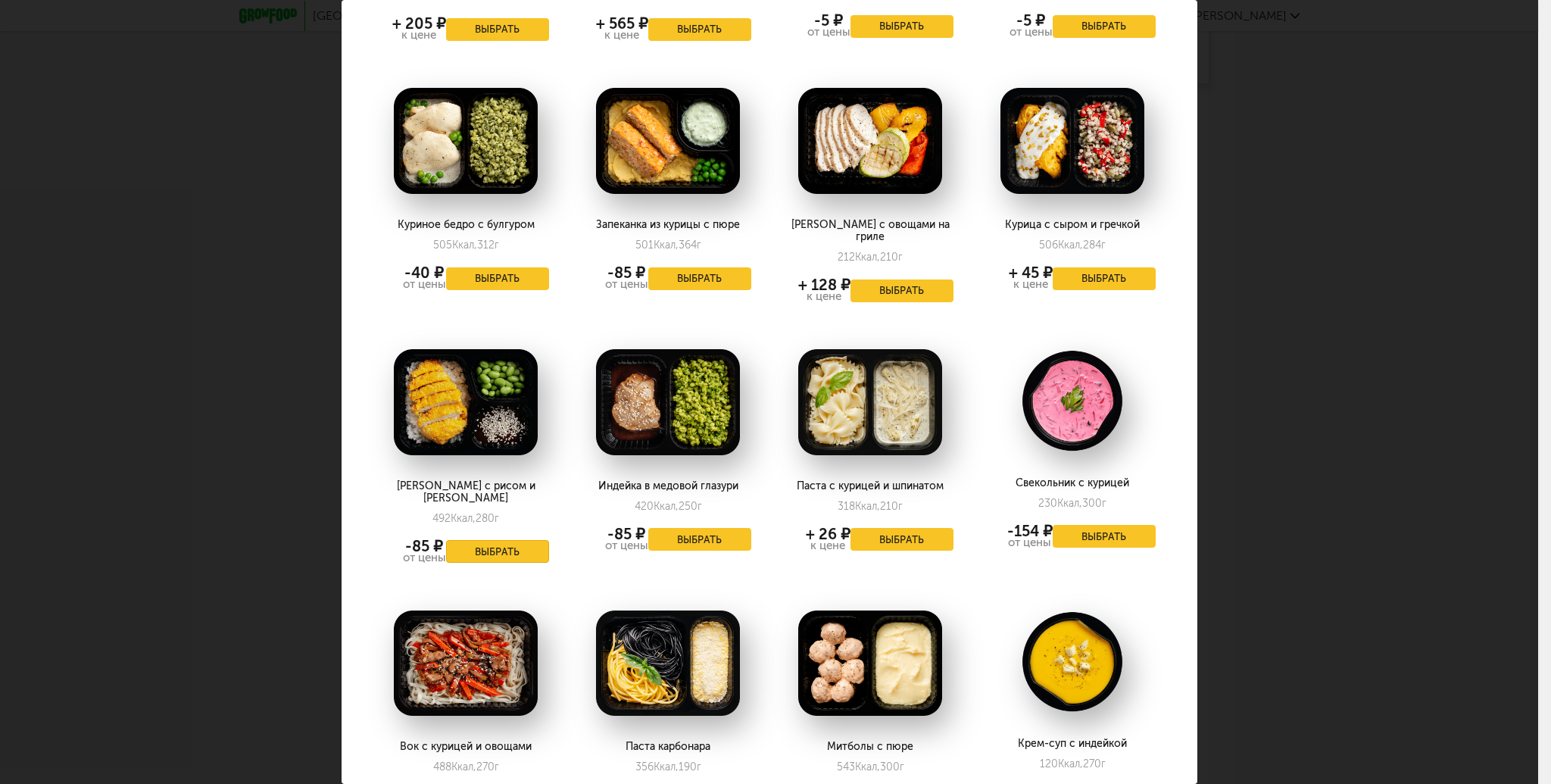
click at [484, 540] on button "Выбрать" at bounding box center [498, 551] width 103 height 23
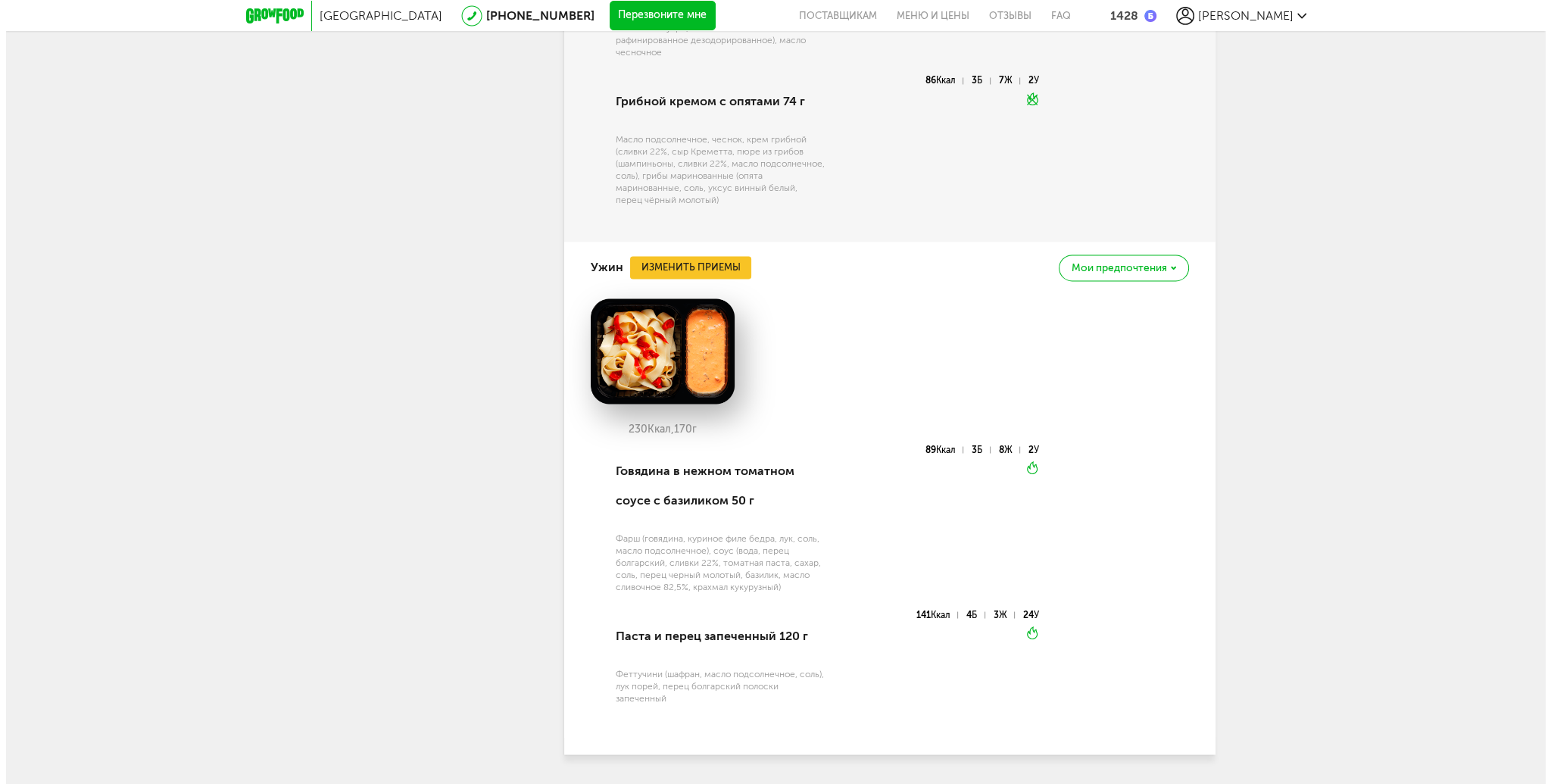
scroll to position [3528, 0]
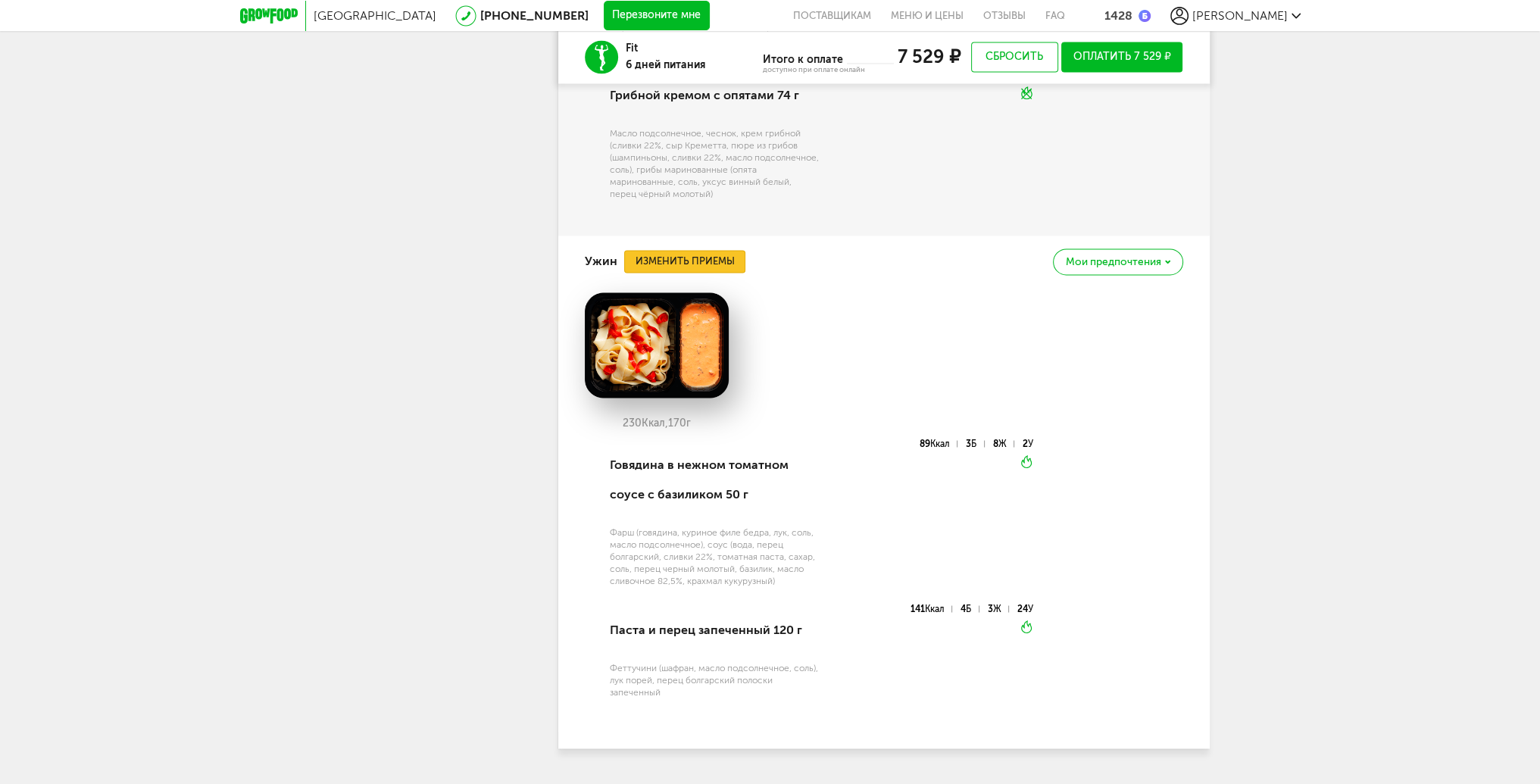
click at [694, 273] on button "Изменить приемы" at bounding box center [684, 261] width 122 height 23
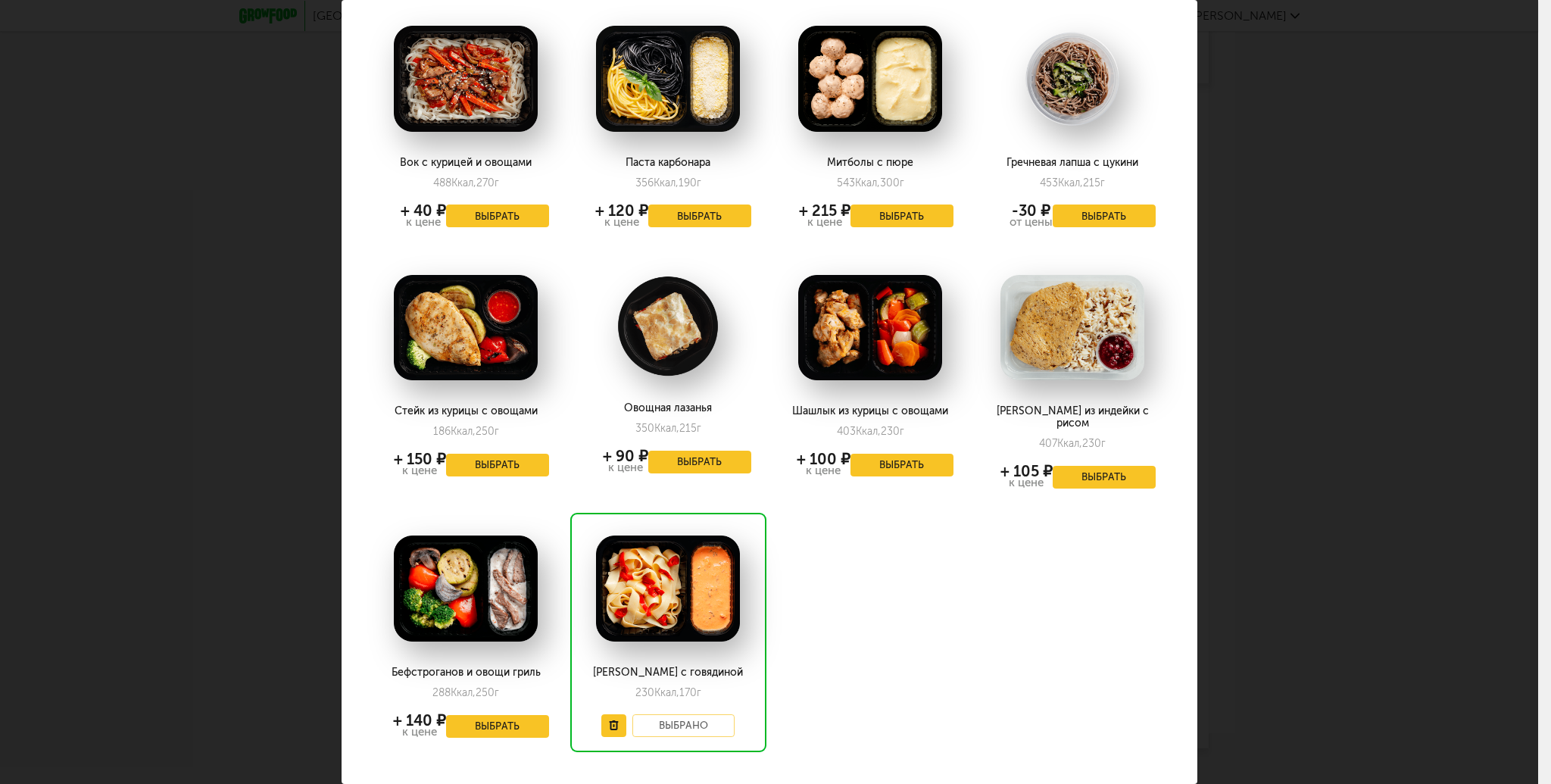
scroll to position [1623, 0]
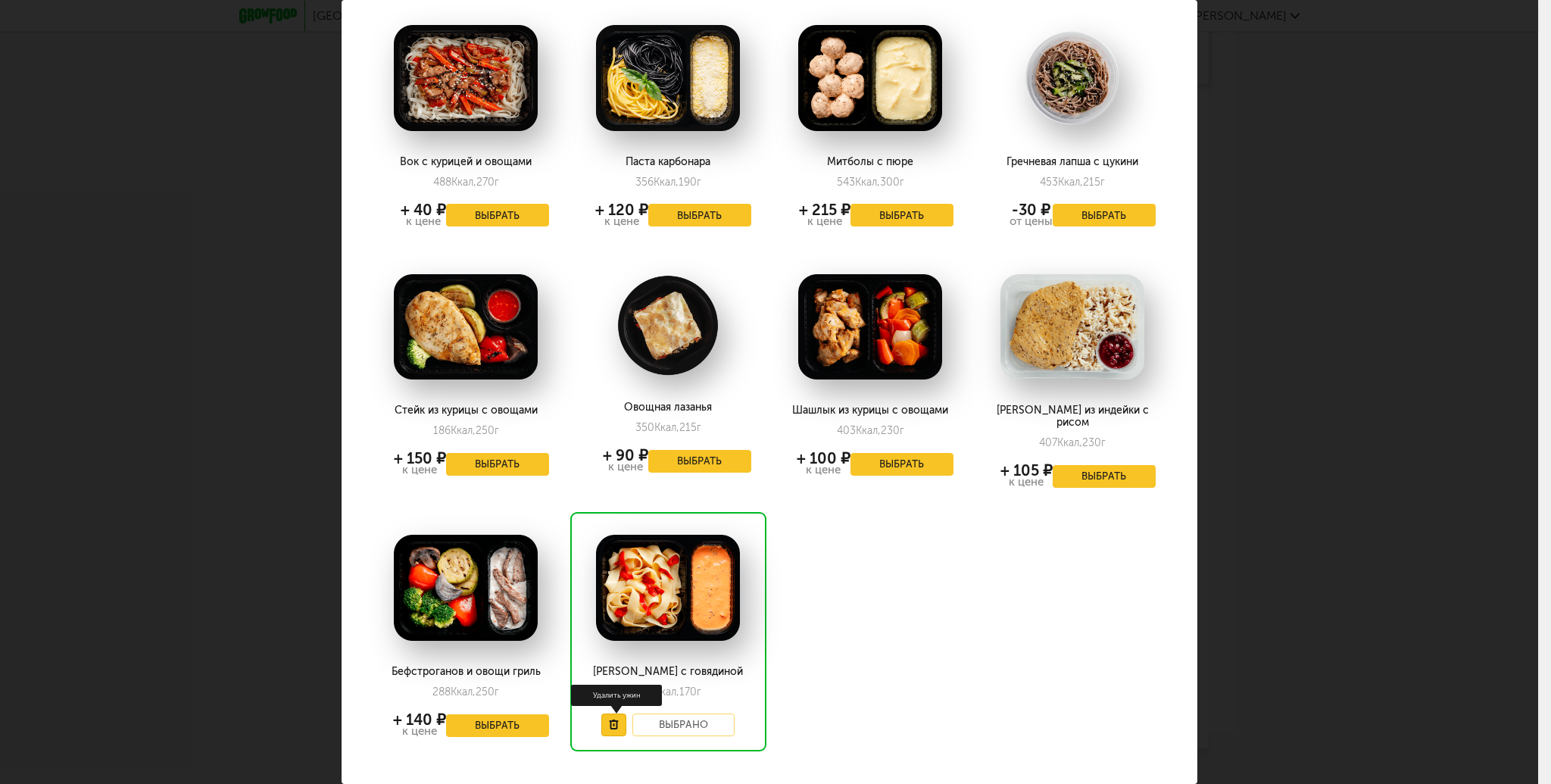
click at [612, 616] on use at bounding box center [613, 725] width 9 height 10
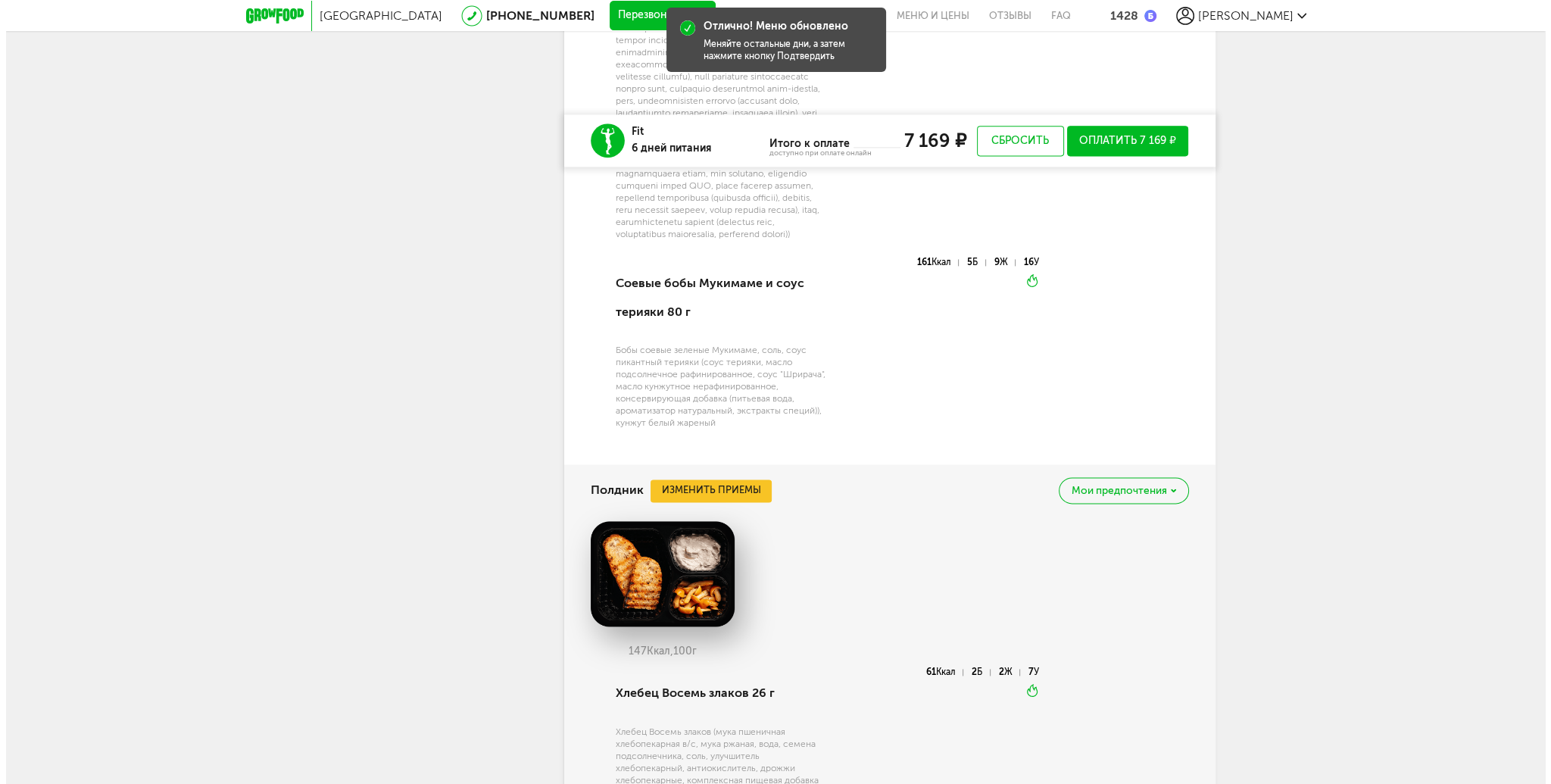
scroll to position [2846, 0]
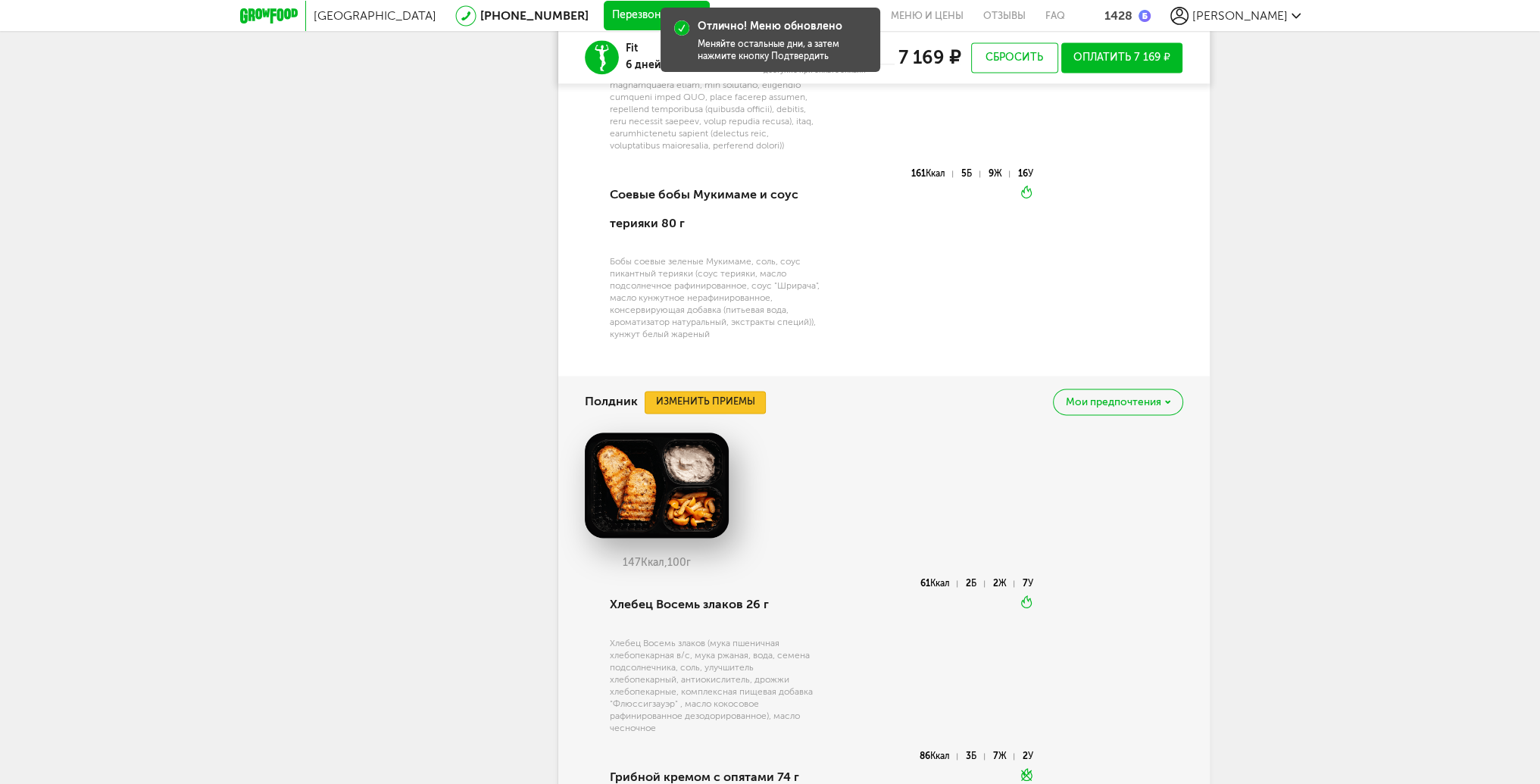
click at [731, 413] on button "Изменить приемы" at bounding box center [705, 401] width 122 height 23
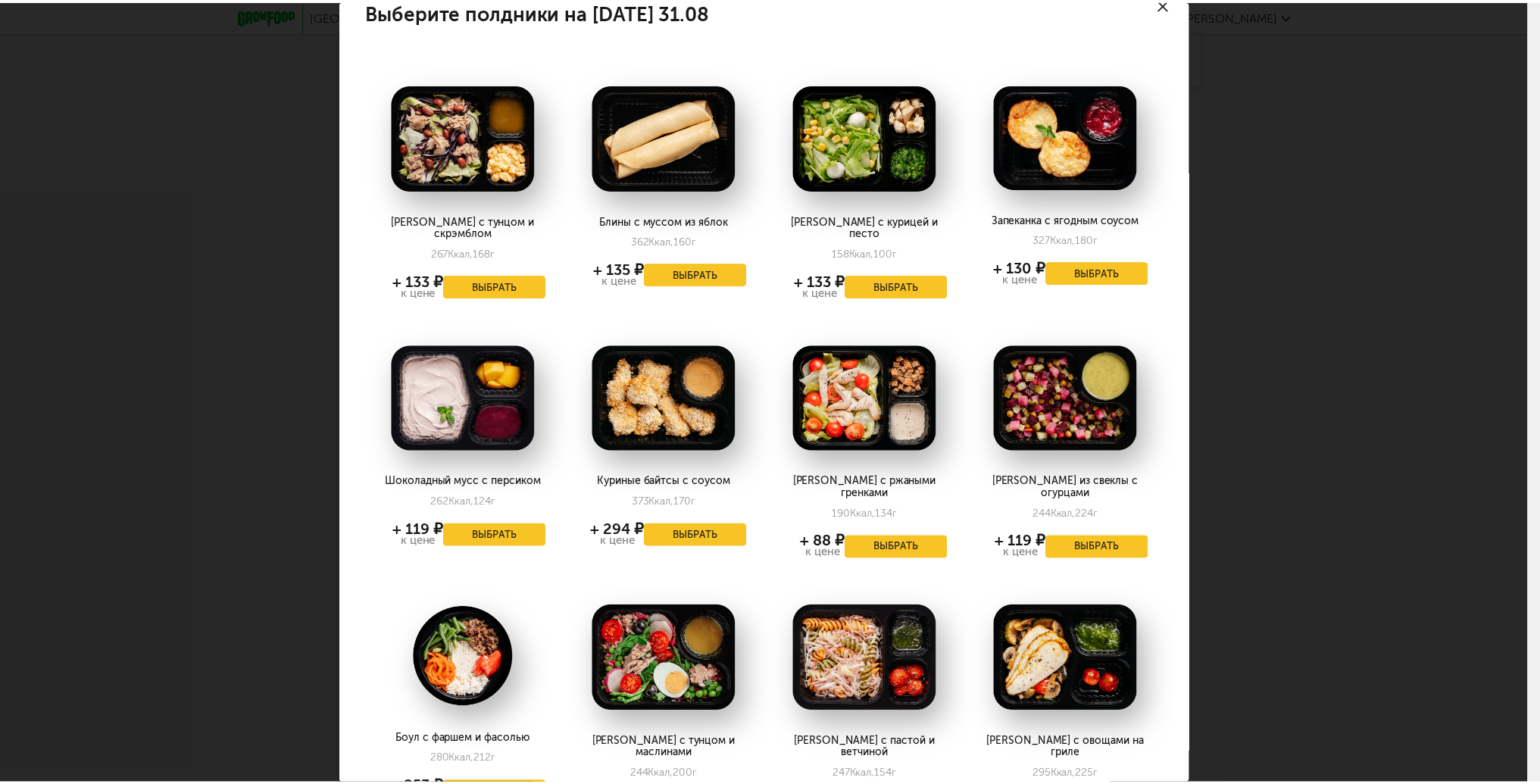
scroll to position [0, 0]
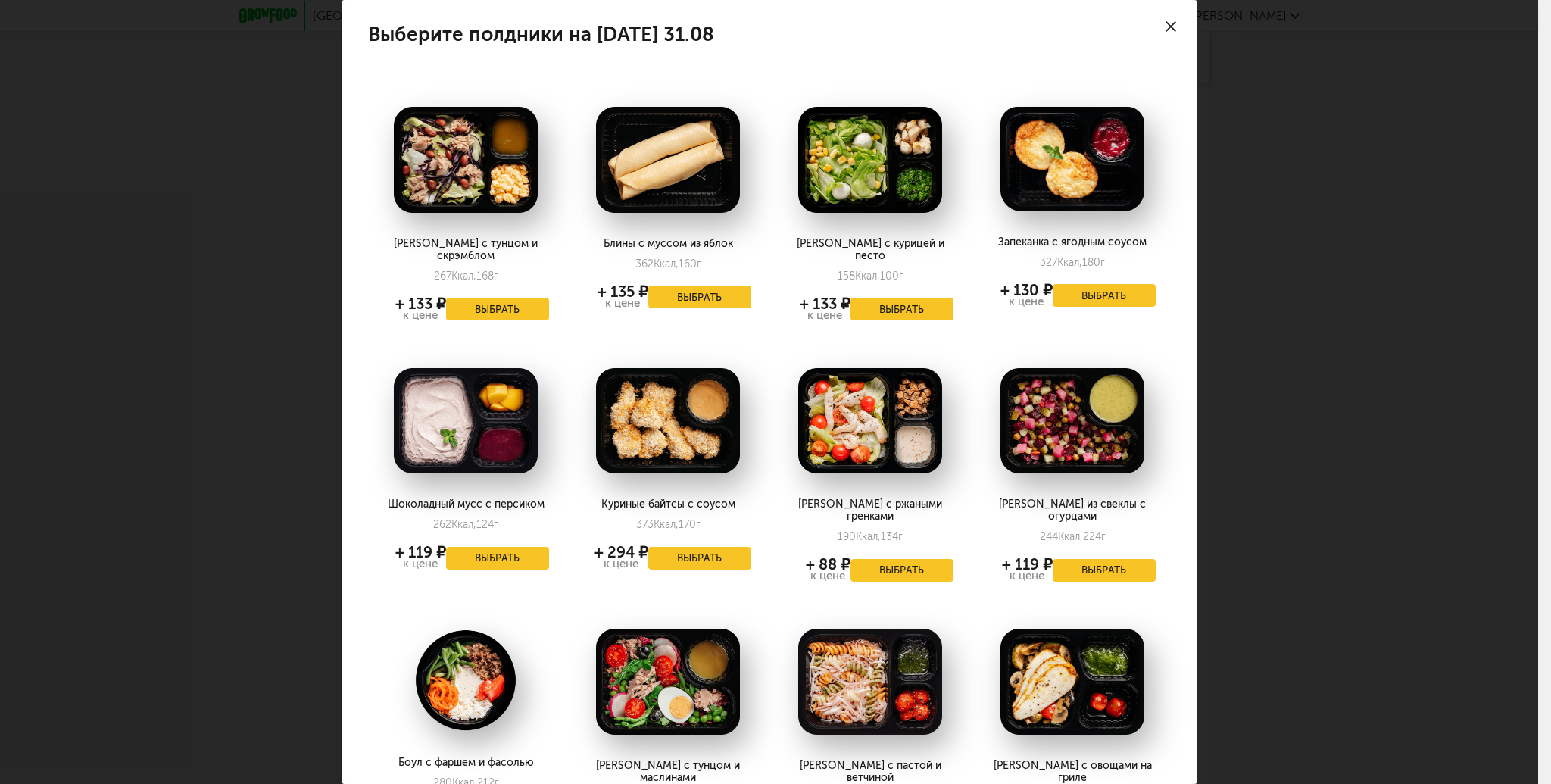
click at [1166, 18] on div at bounding box center [1171, 27] width 53 height 53
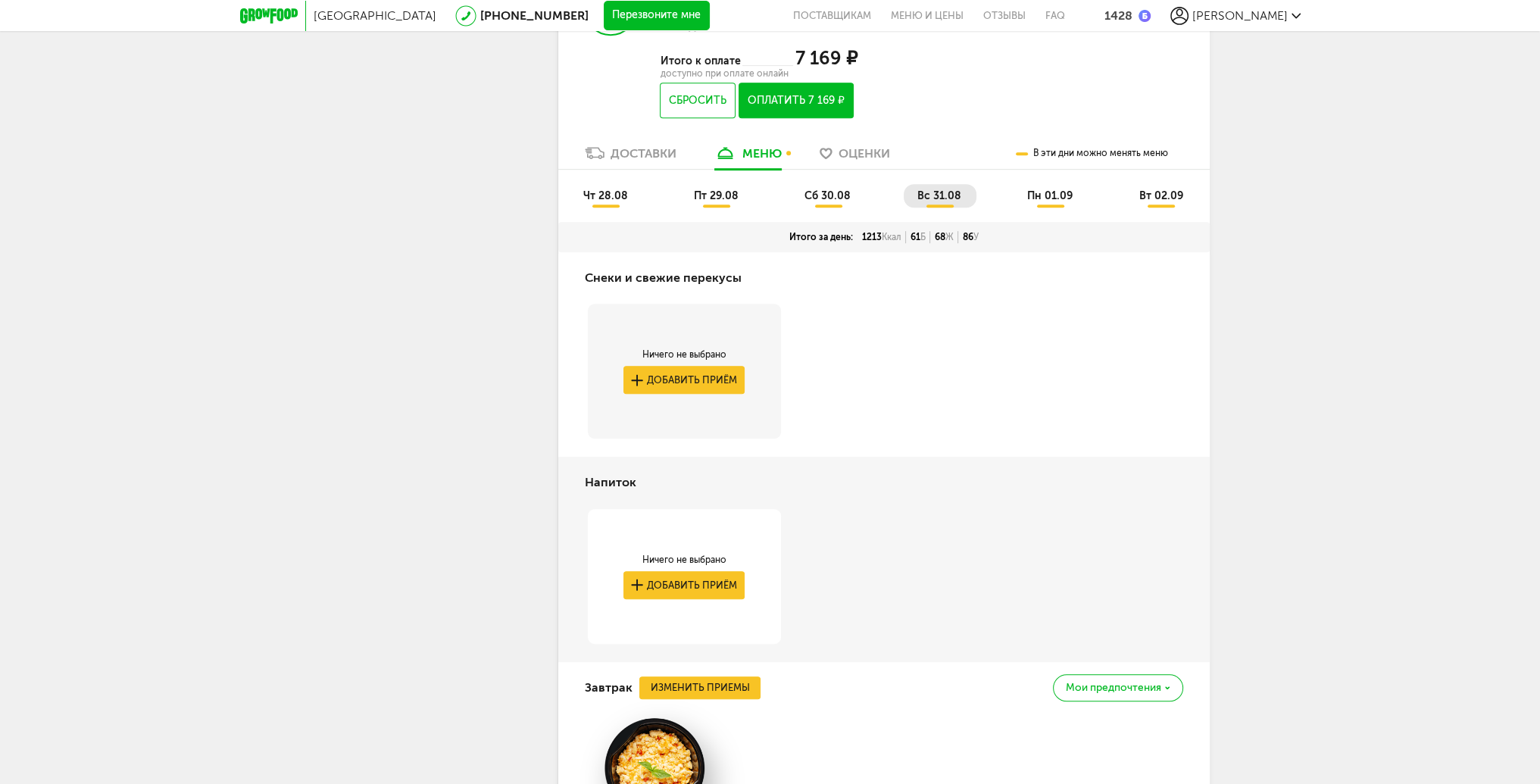
scroll to position [652, 0]
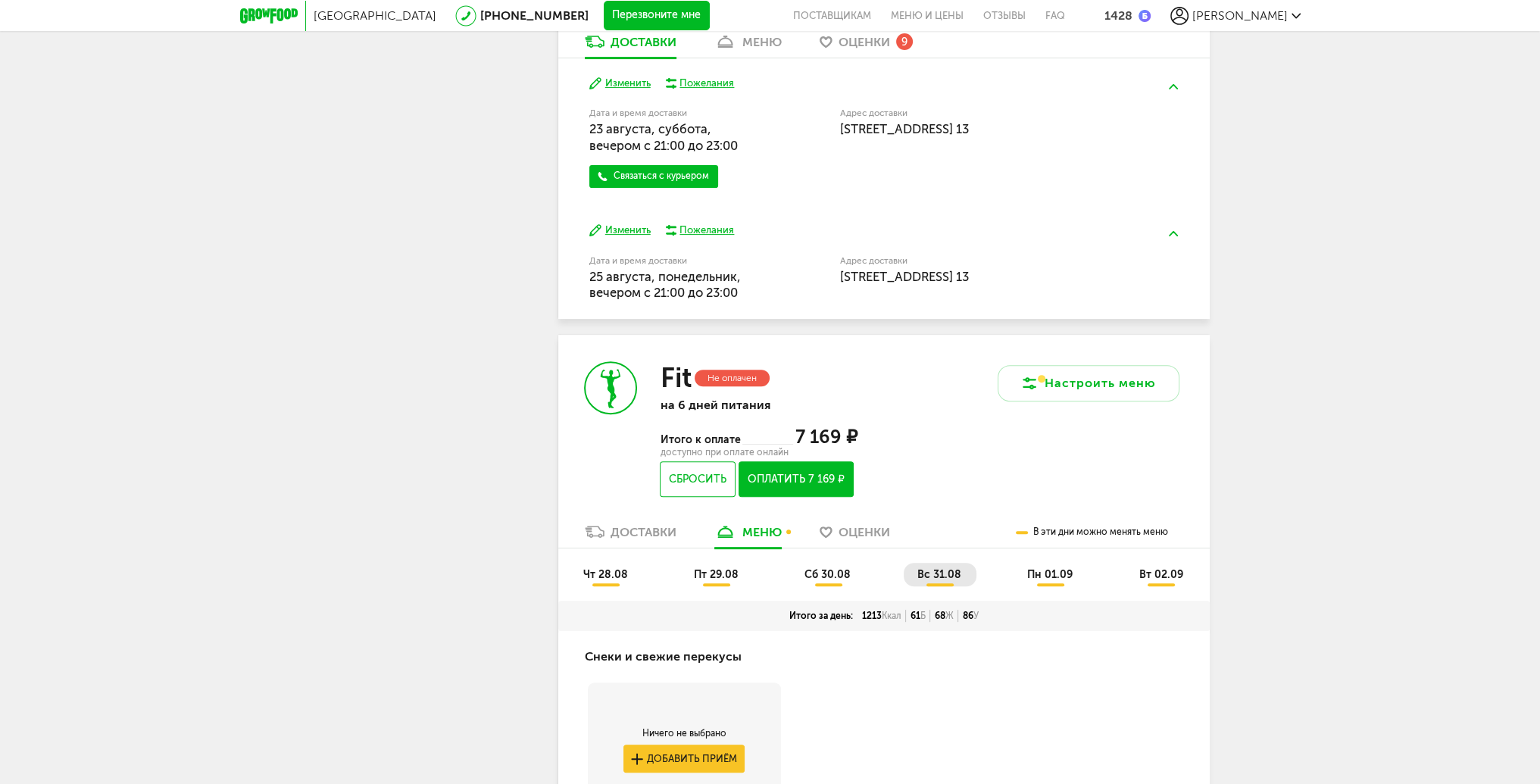
click at [1061, 576] on span "пн 01.09" at bounding box center [1049, 573] width 45 height 13
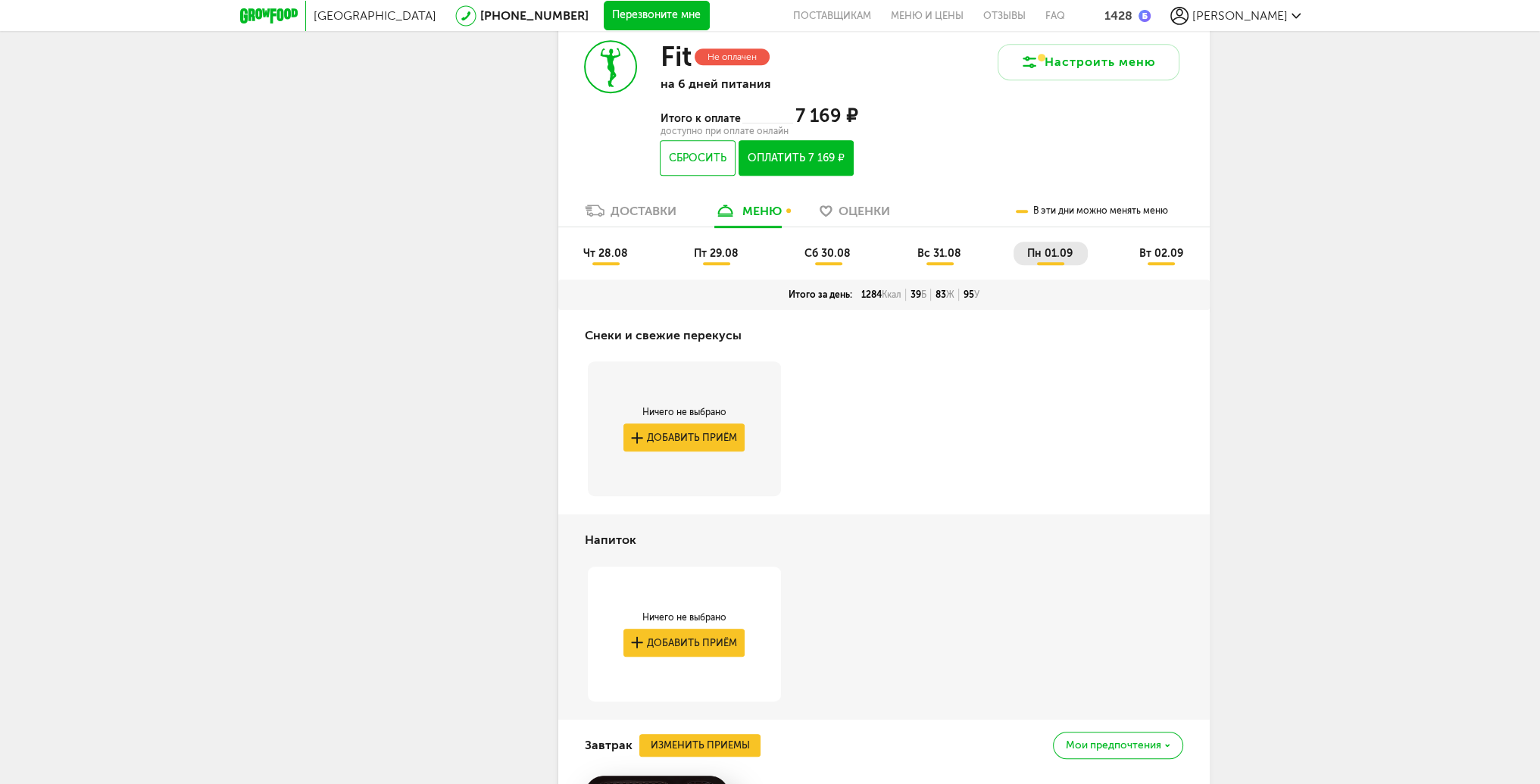
scroll to position [995, 0]
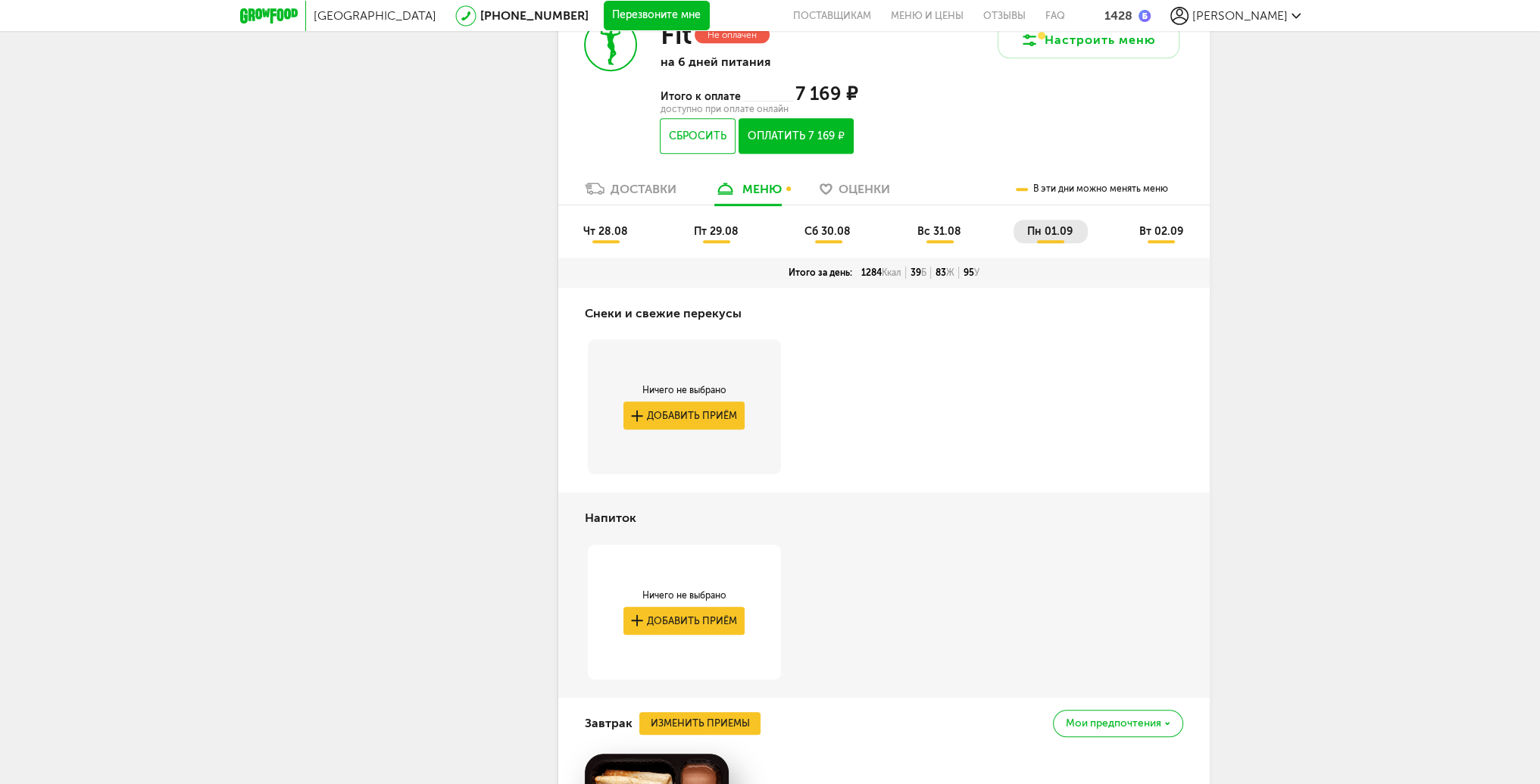
click at [1150, 233] on span "вт 02.09" at bounding box center [1160, 230] width 44 height 13
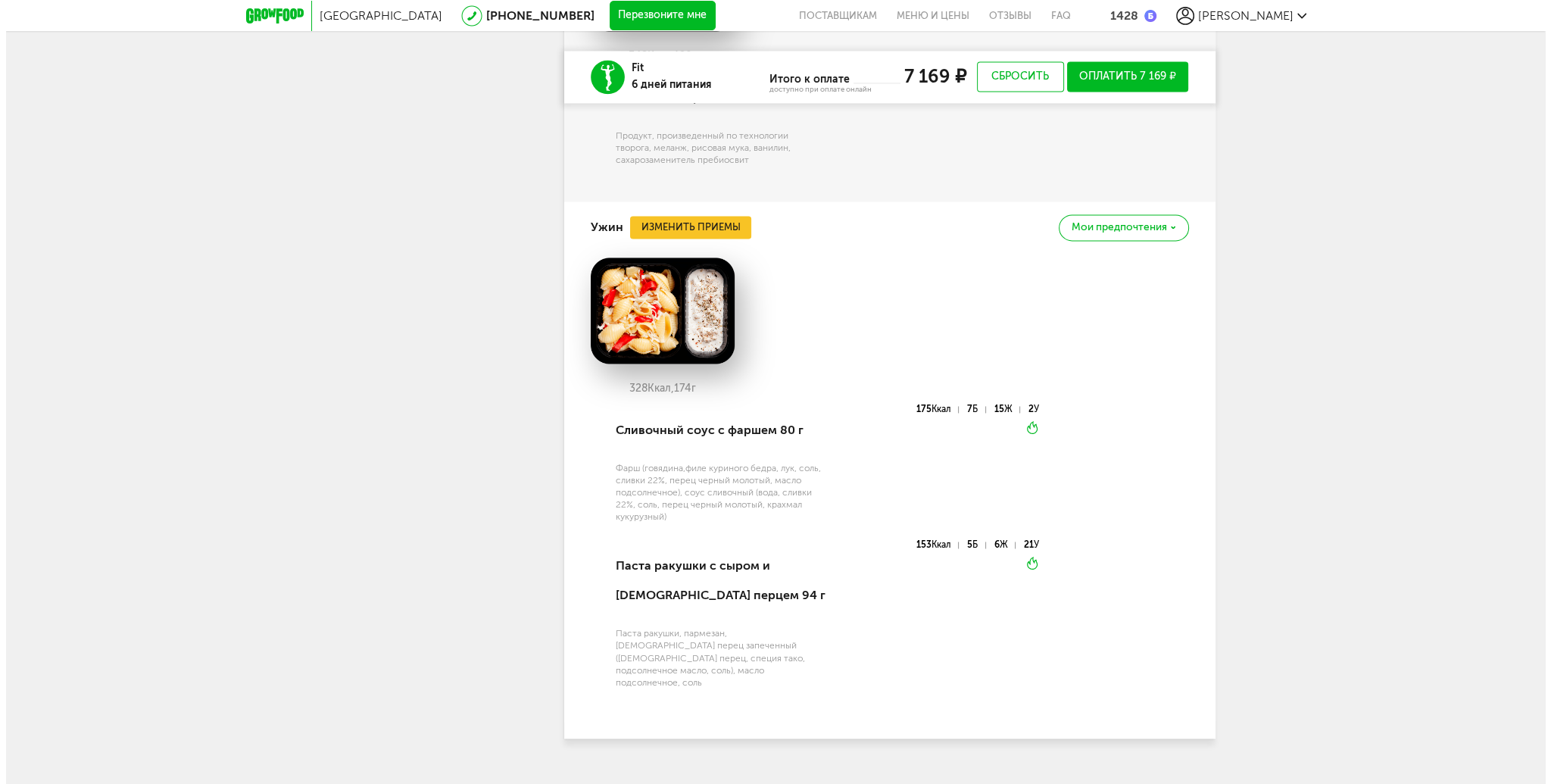
scroll to position [3215, 0]
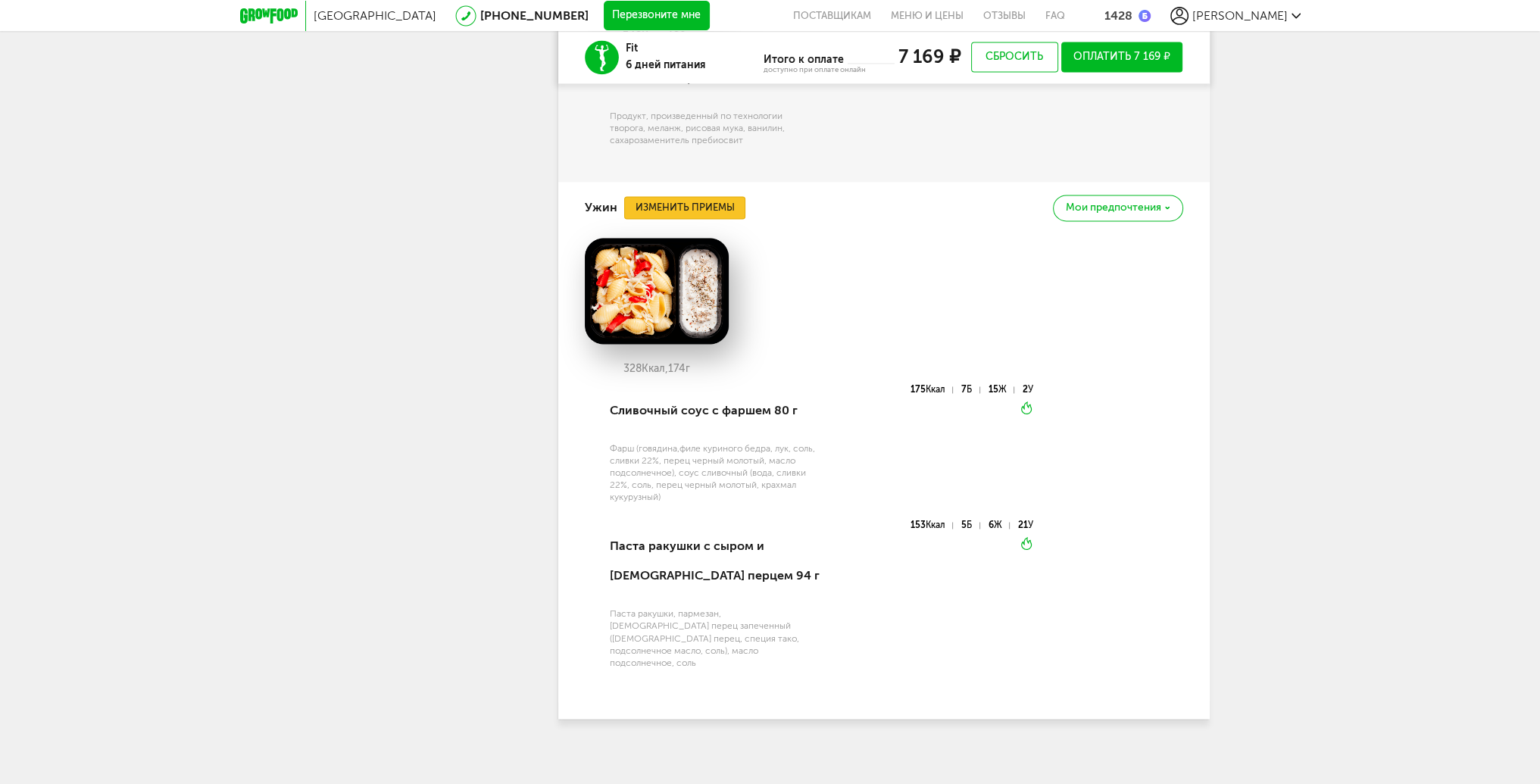
click at [709, 210] on button "Изменить приемы" at bounding box center [684, 207] width 122 height 23
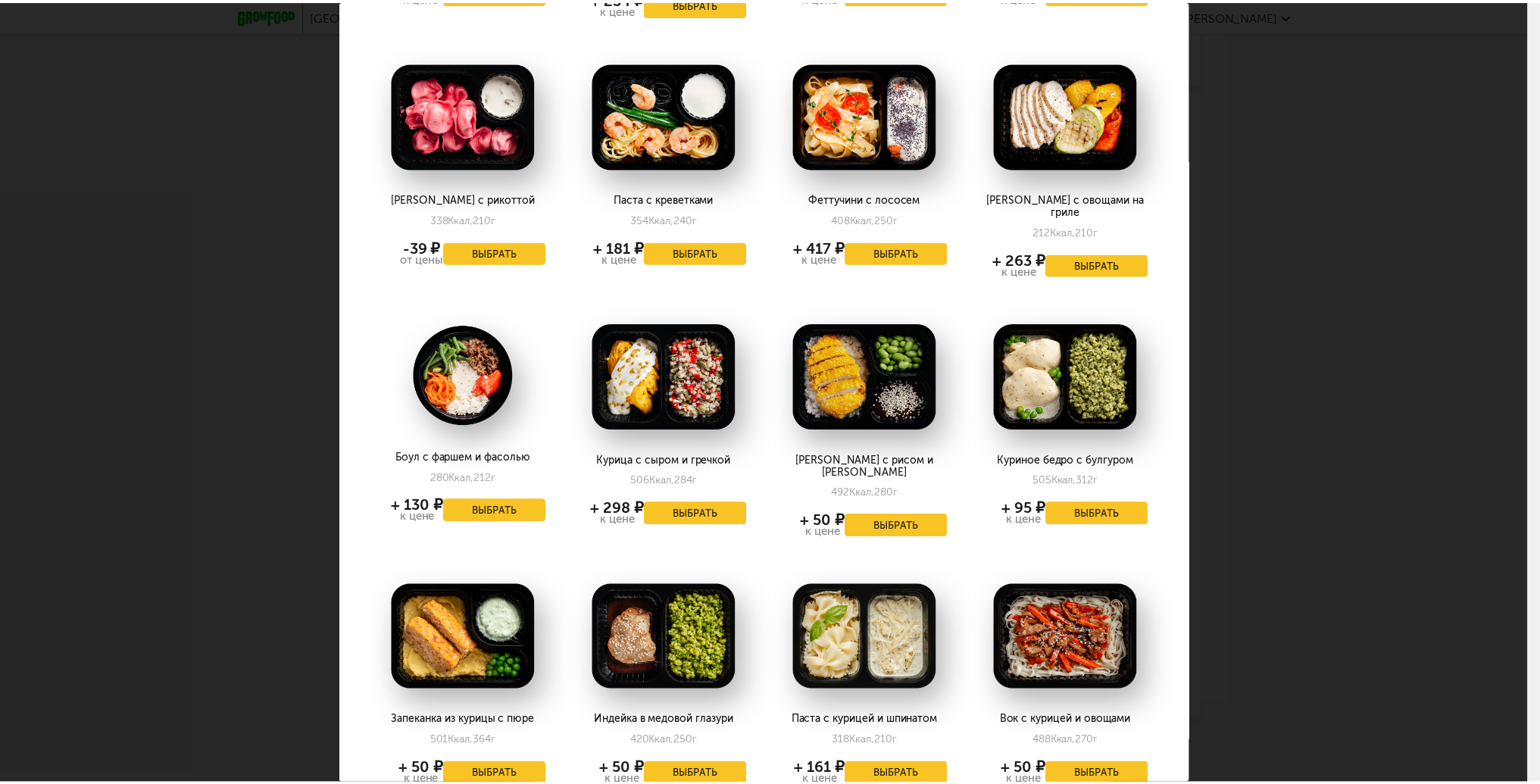
scroll to position [832, 0]
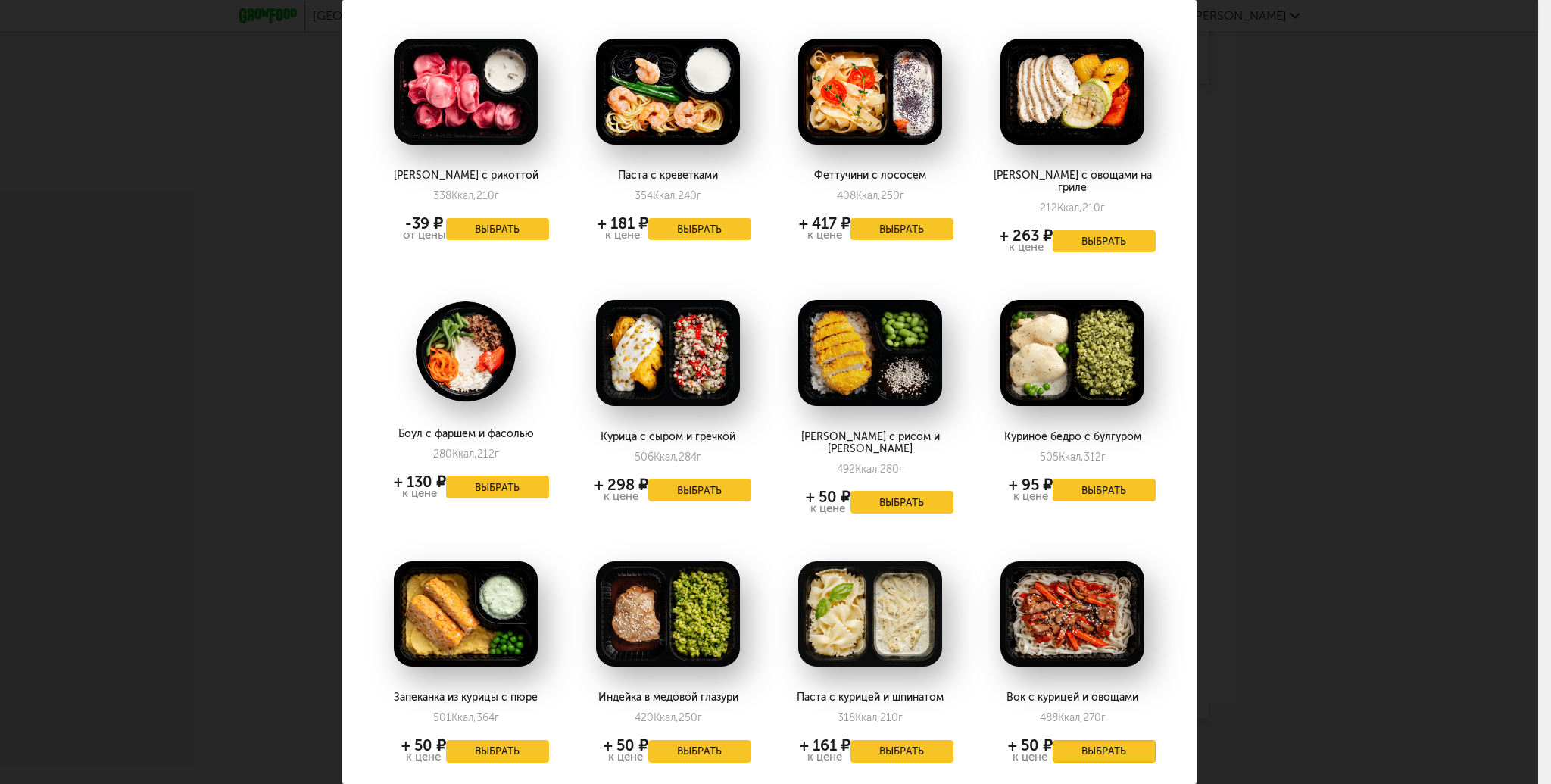
click at [1074, 616] on button "Выбрать" at bounding box center [1104, 750] width 103 height 23
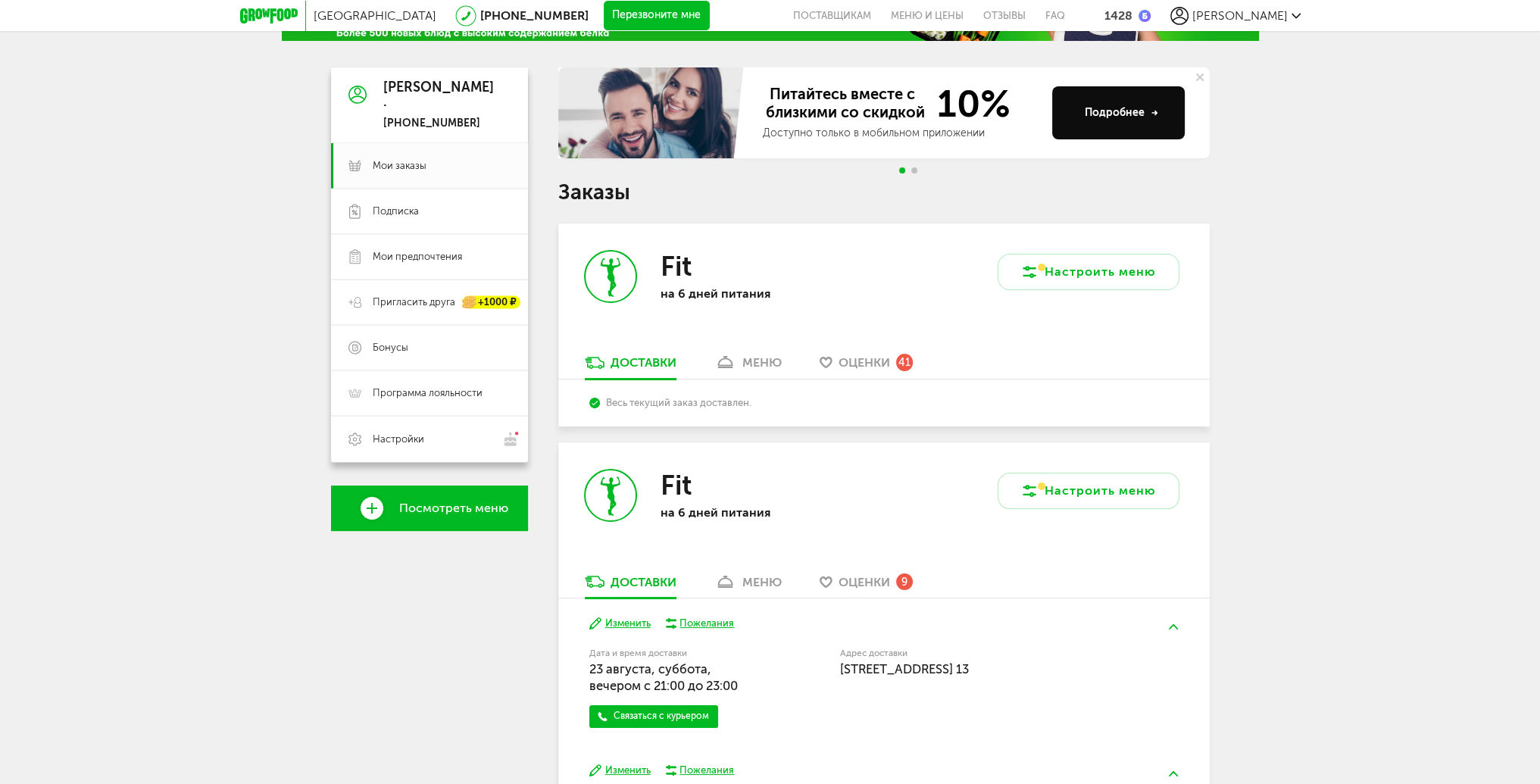
scroll to position [0, 0]
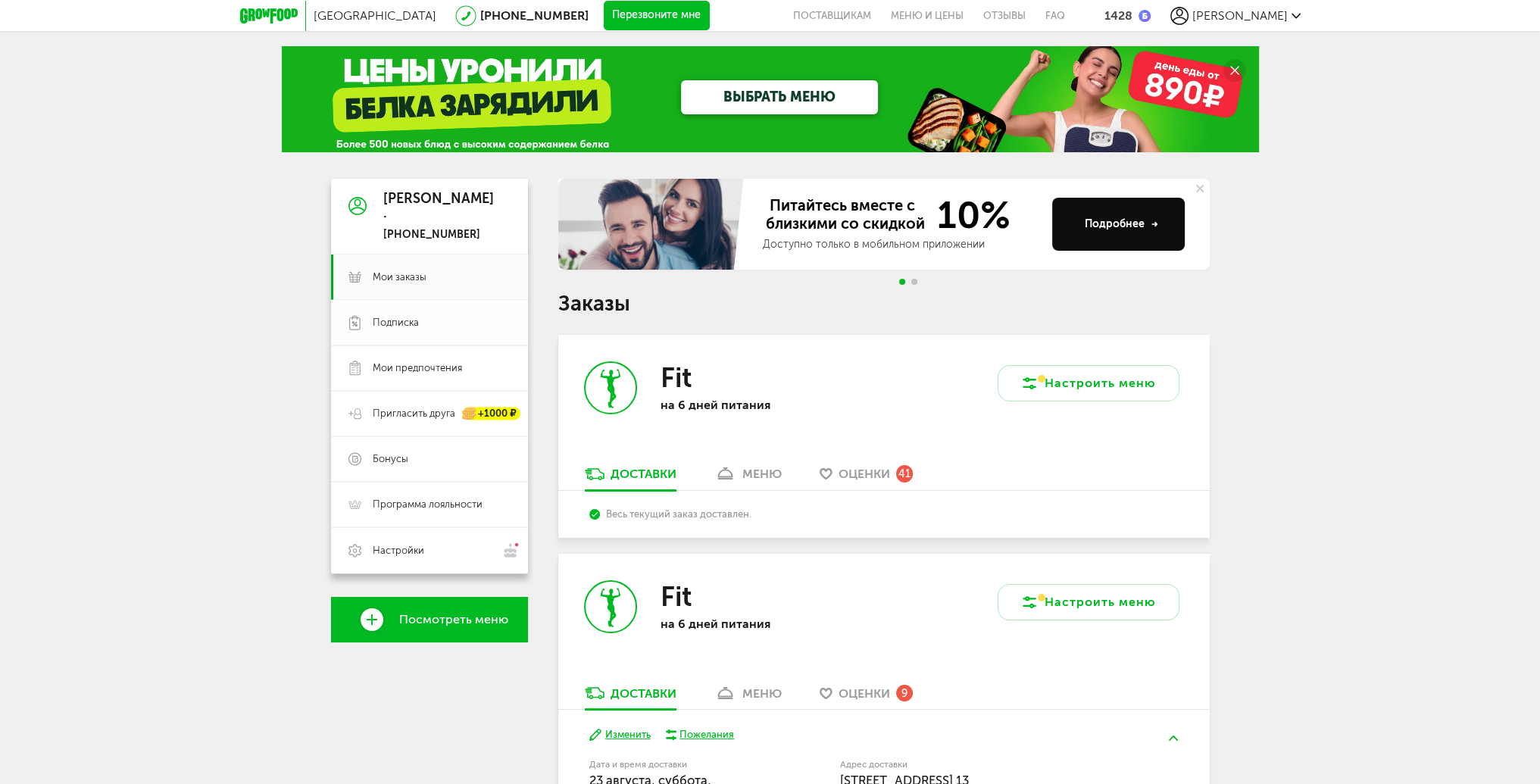
click at [410, 323] on span "Подписка" at bounding box center [396, 322] width 46 height 14
